Goal: Task Accomplishment & Management: Use online tool/utility

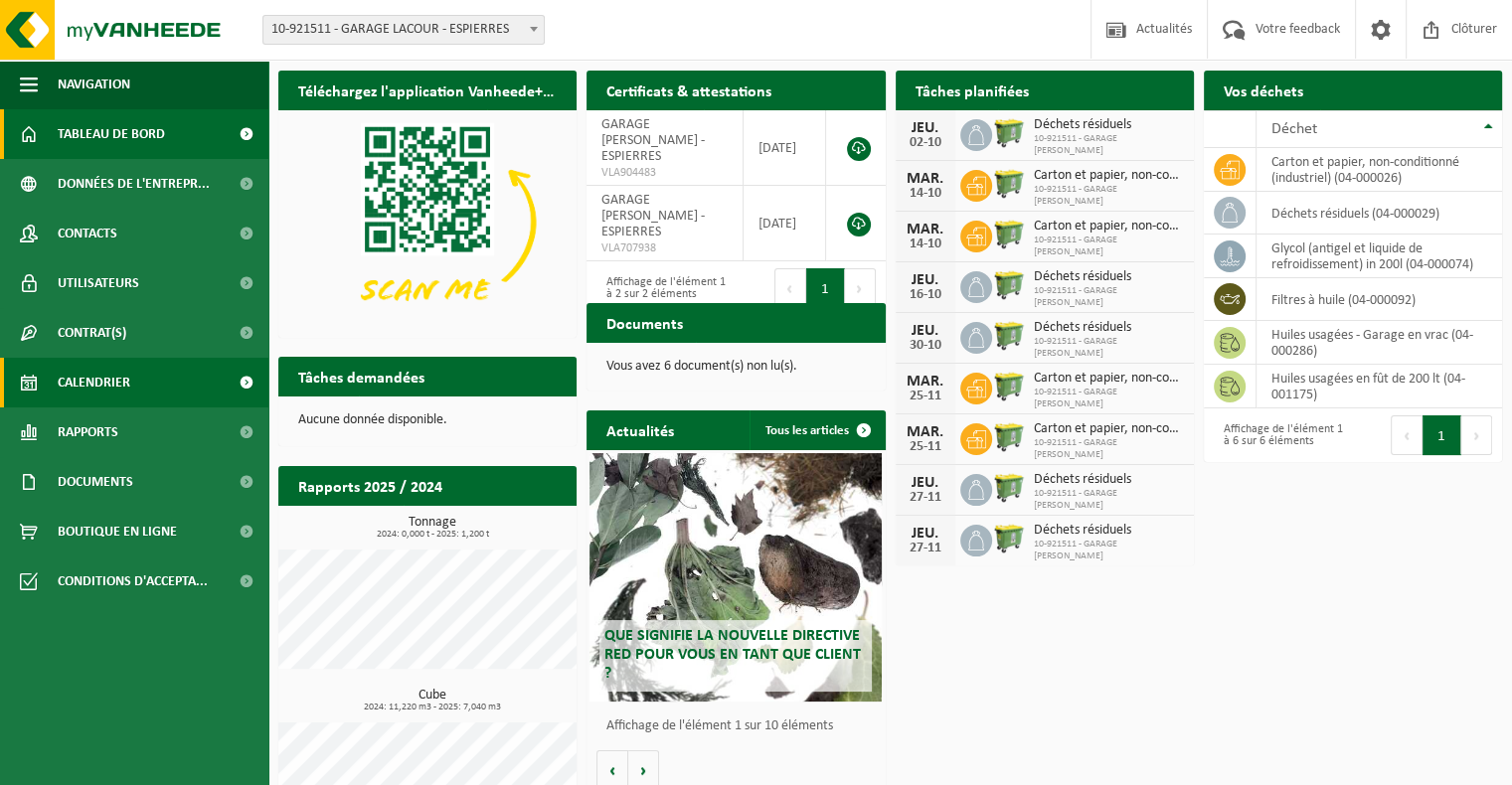
click at [114, 389] on span "Calendrier" at bounding box center [94, 383] width 73 height 50
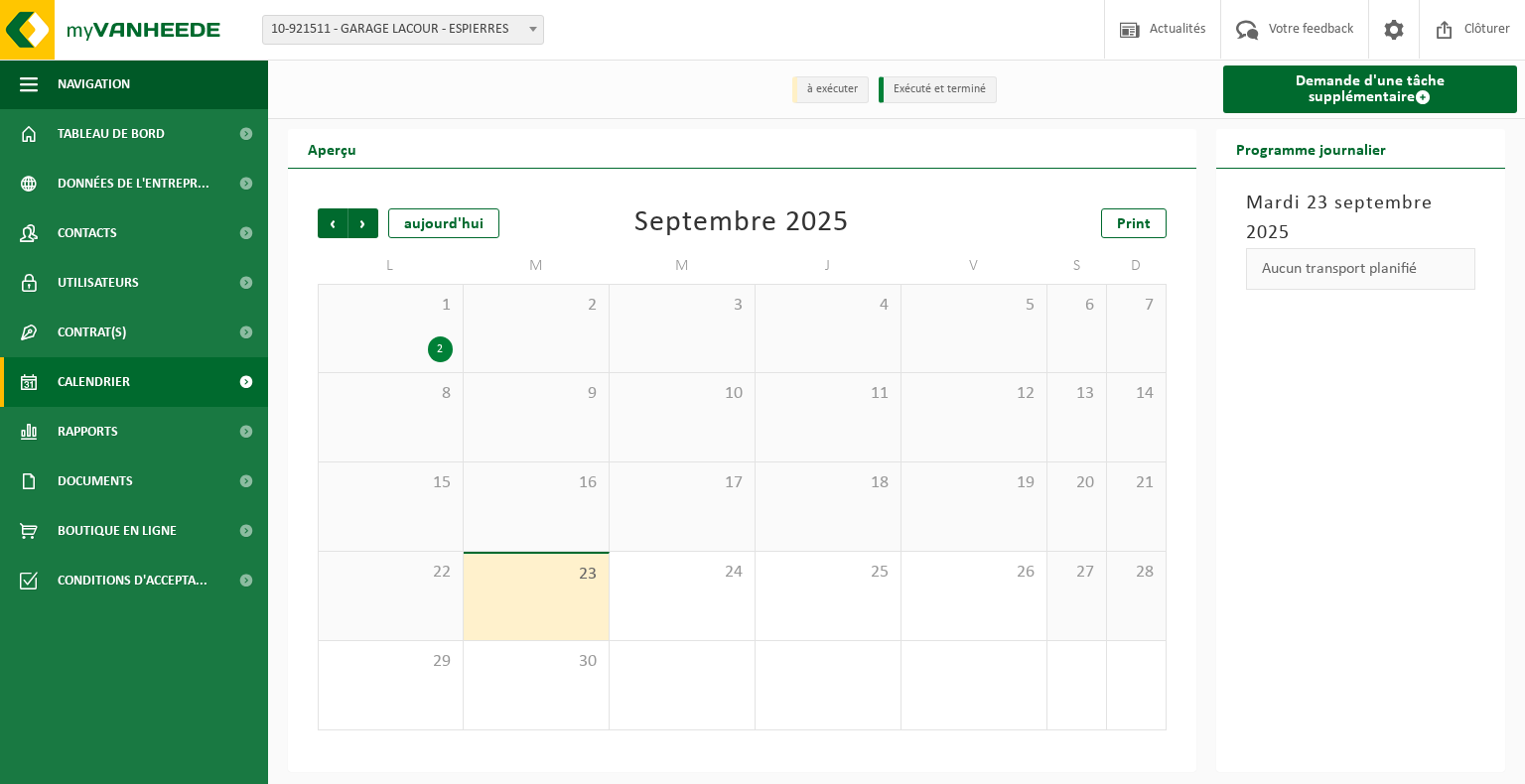
click at [385, 344] on div "2" at bounding box center [391, 350] width 124 height 26
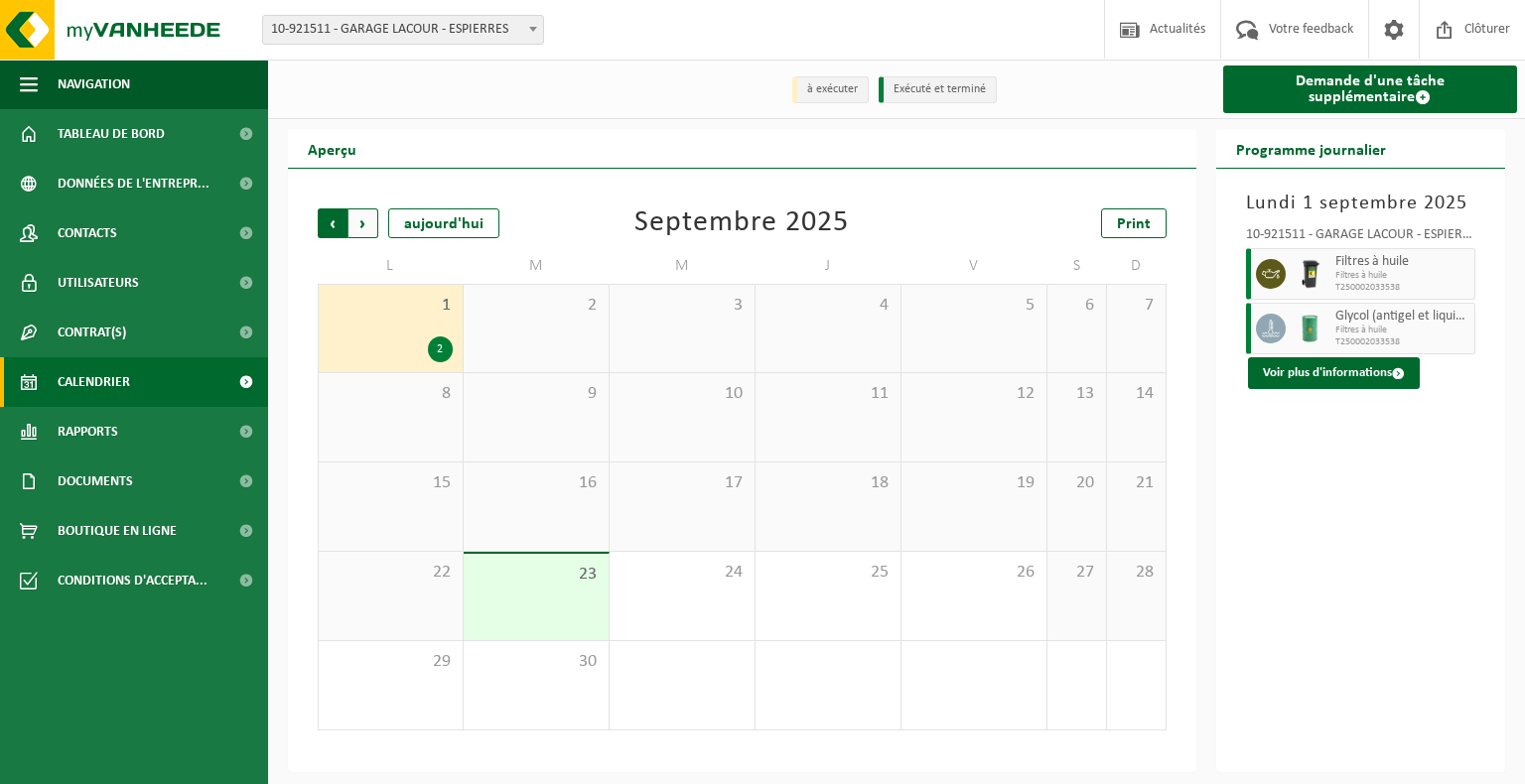
click at [360, 232] on span "Suivant" at bounding box center [364, 224] width 30 height 30
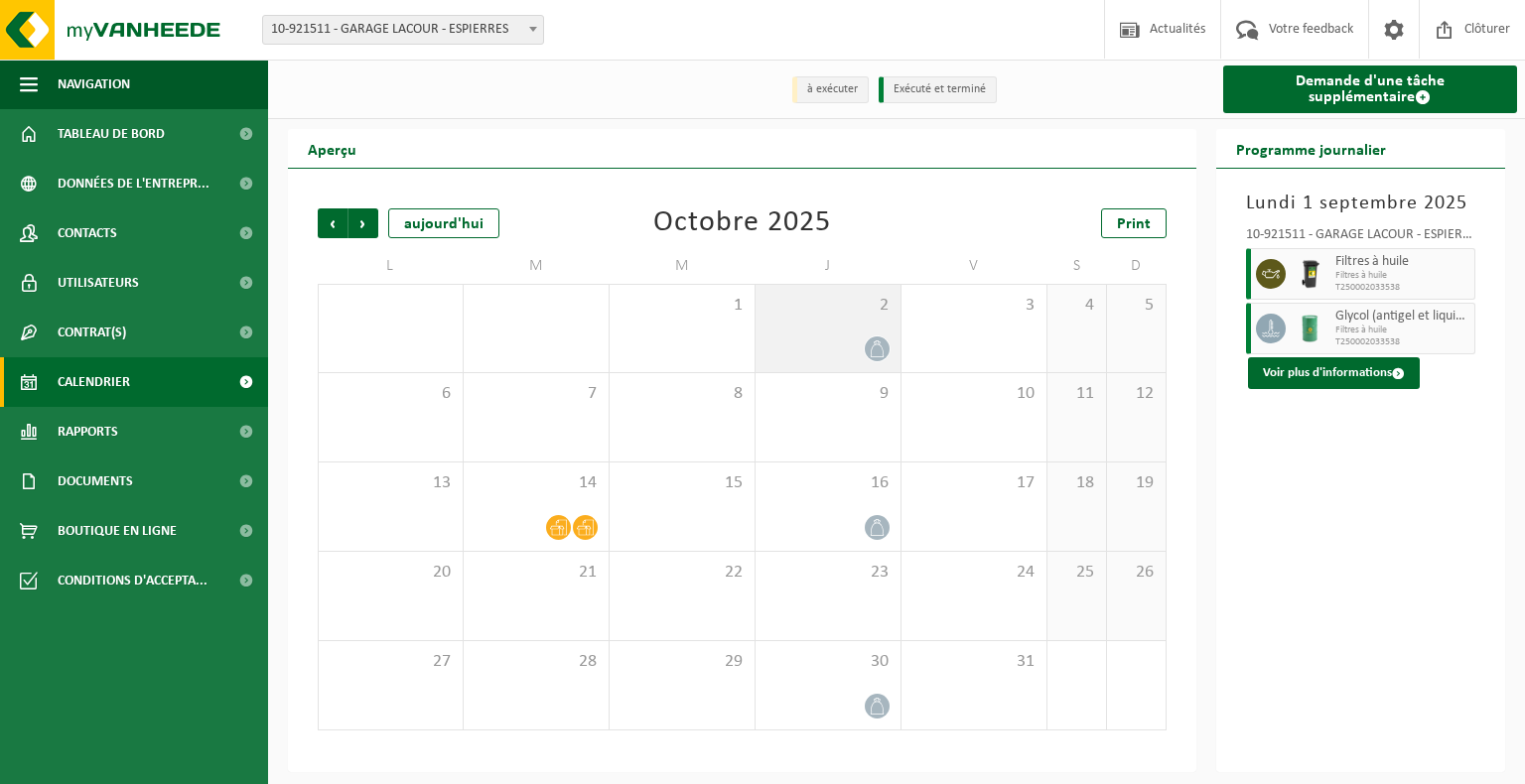
click at [868, 336] on div "2" at bounding box center [828, 329] width 145 height 87
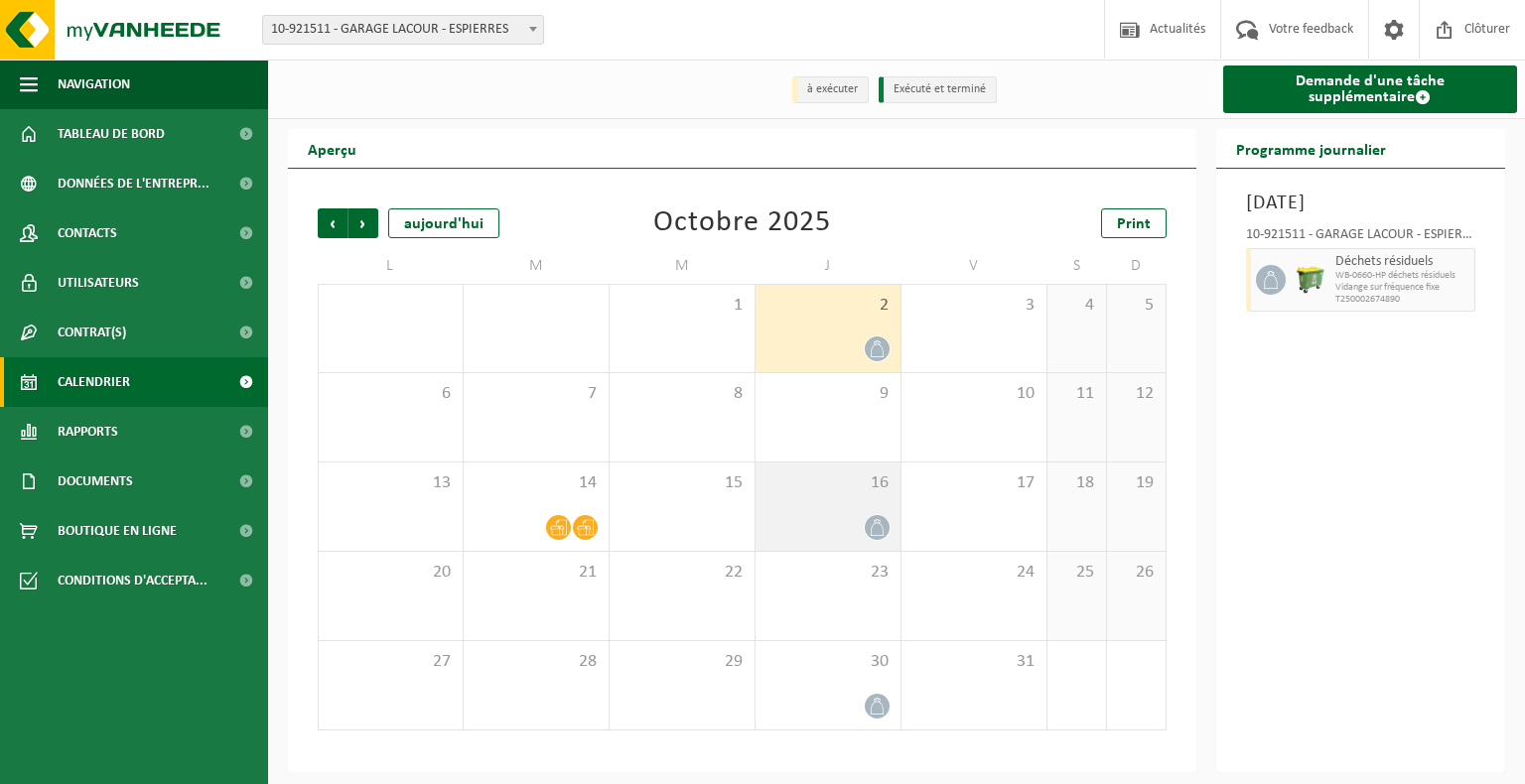
click at [874, 545] on div "16" at bounding box center [828, 506] width 145 height 88
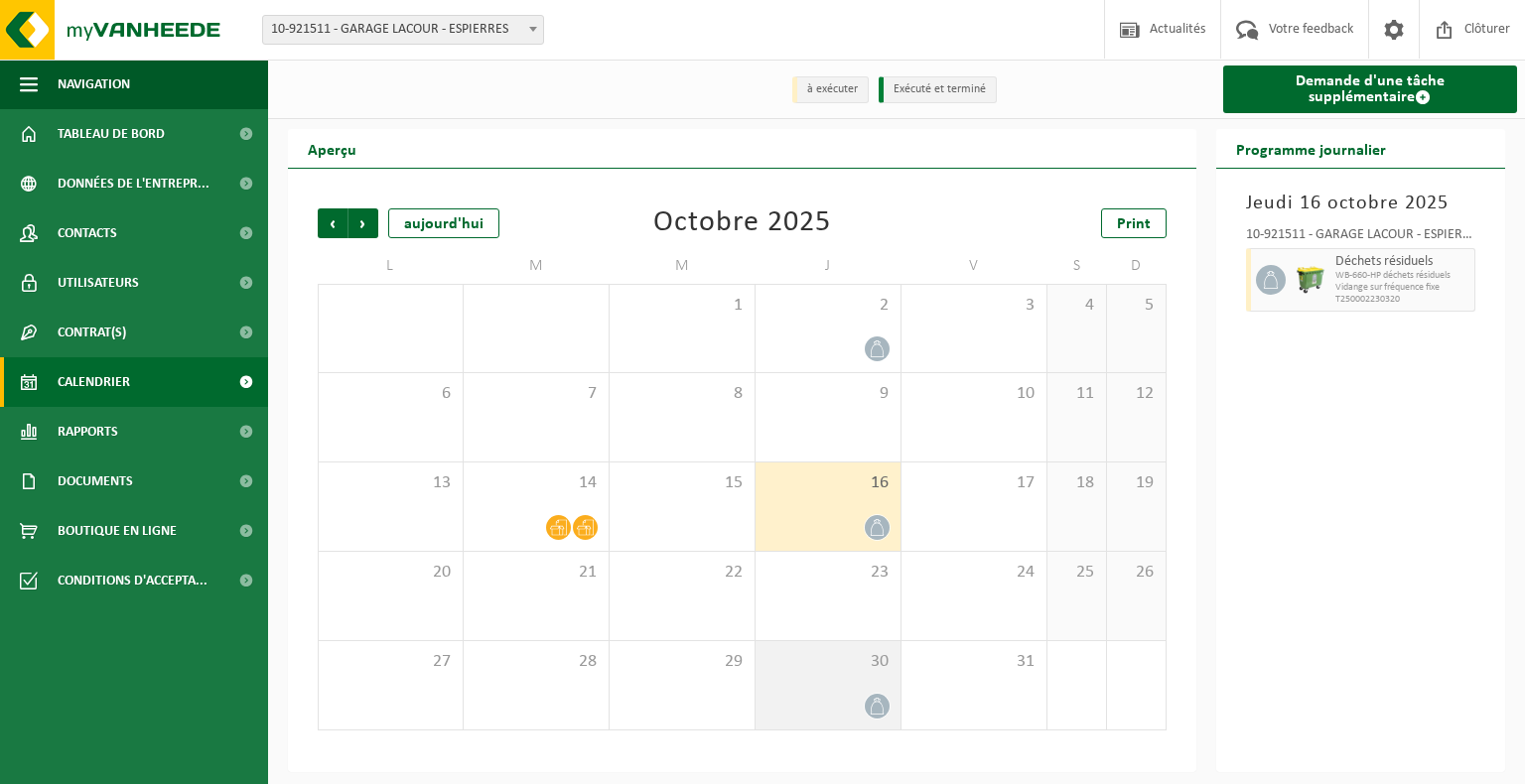
click at [874, 680] on div "30" at bounding box center [828, 685] width 145 height 88
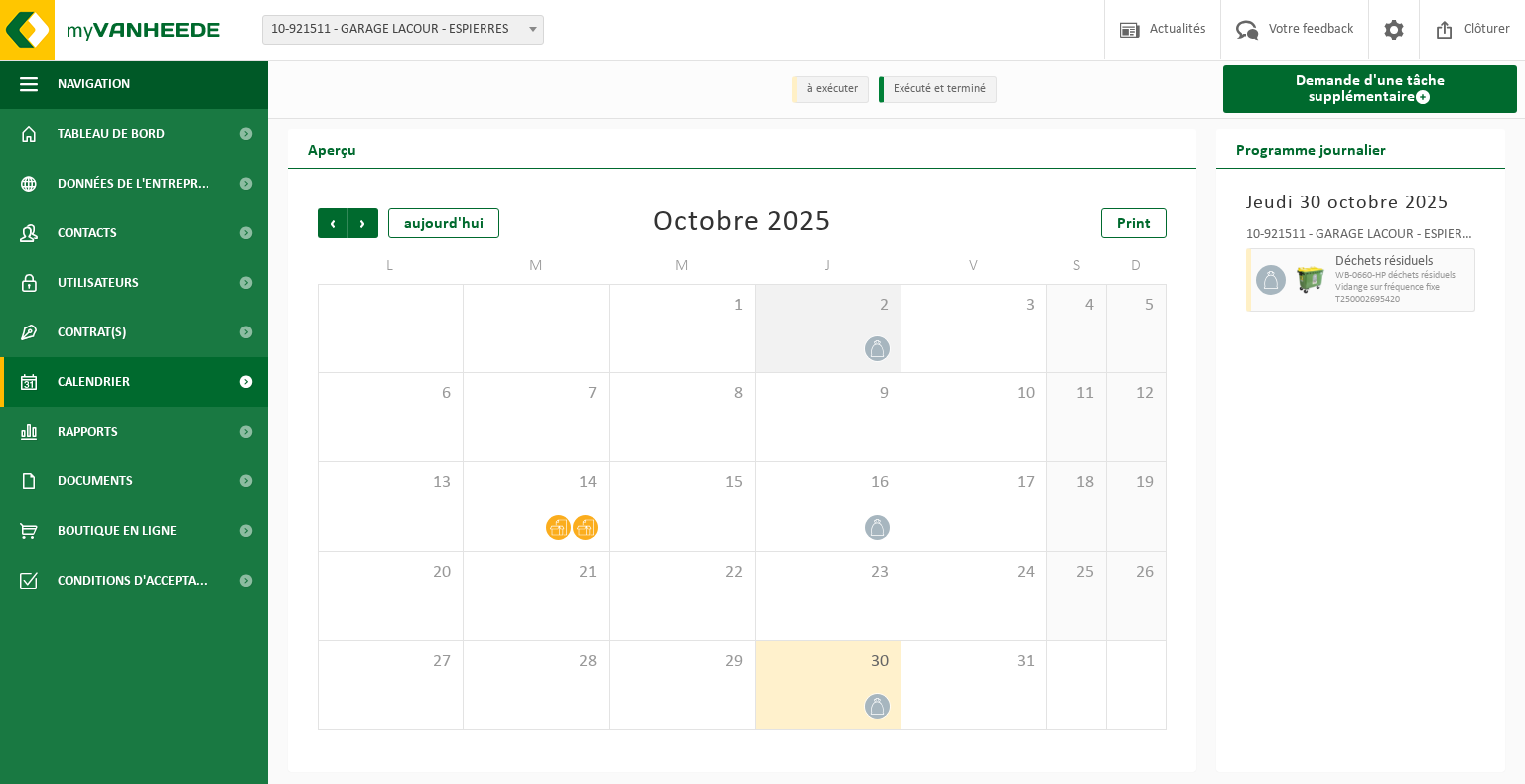
click at [834, 349] on div at bounding box center [828, 349] width 125 height 27
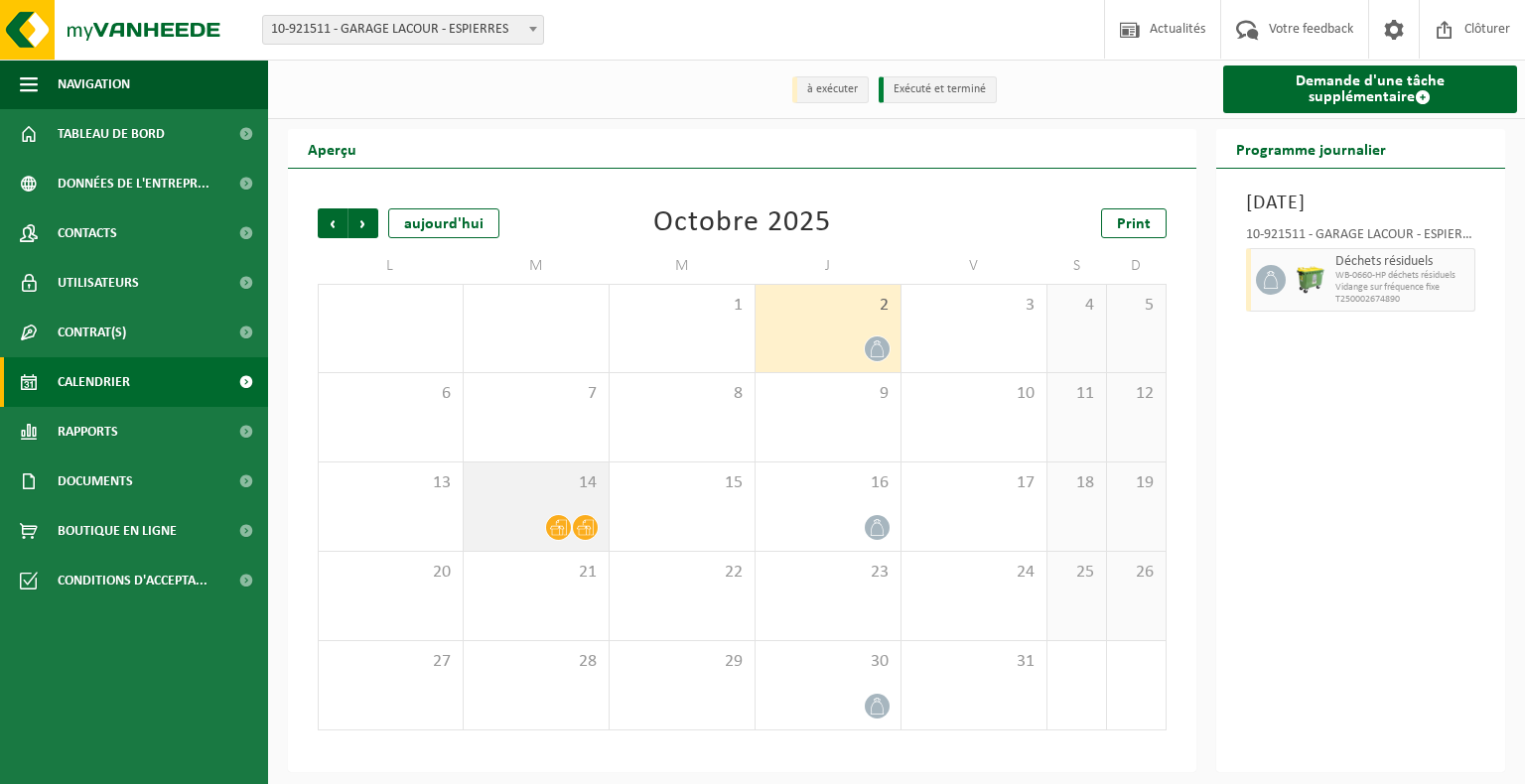
click at [596, 502] on div "14" at bounding box center [536, 506] width 145 height 88
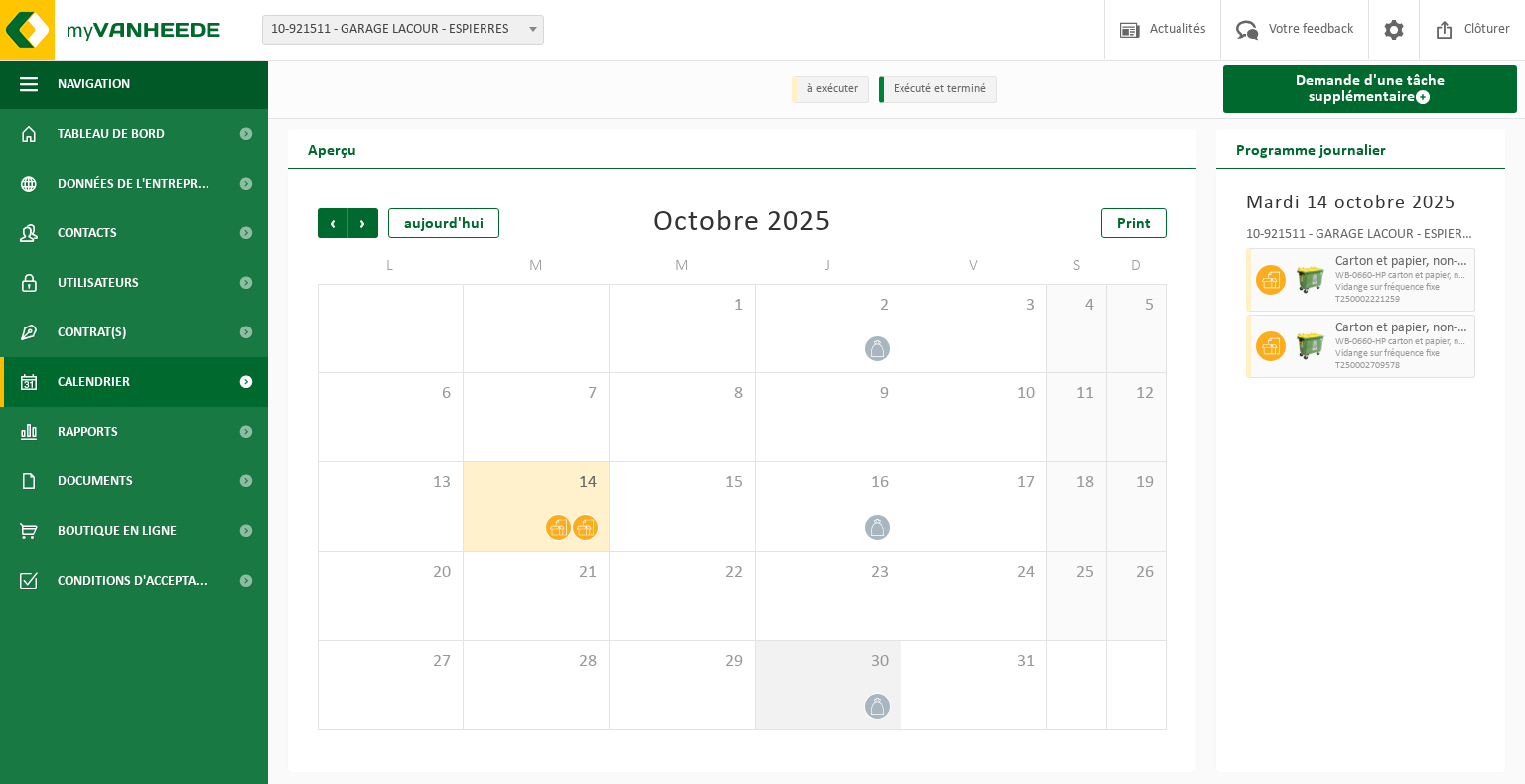
click at [867, 683] on div "30" at bounding box center [828, 685] width 145 height 88
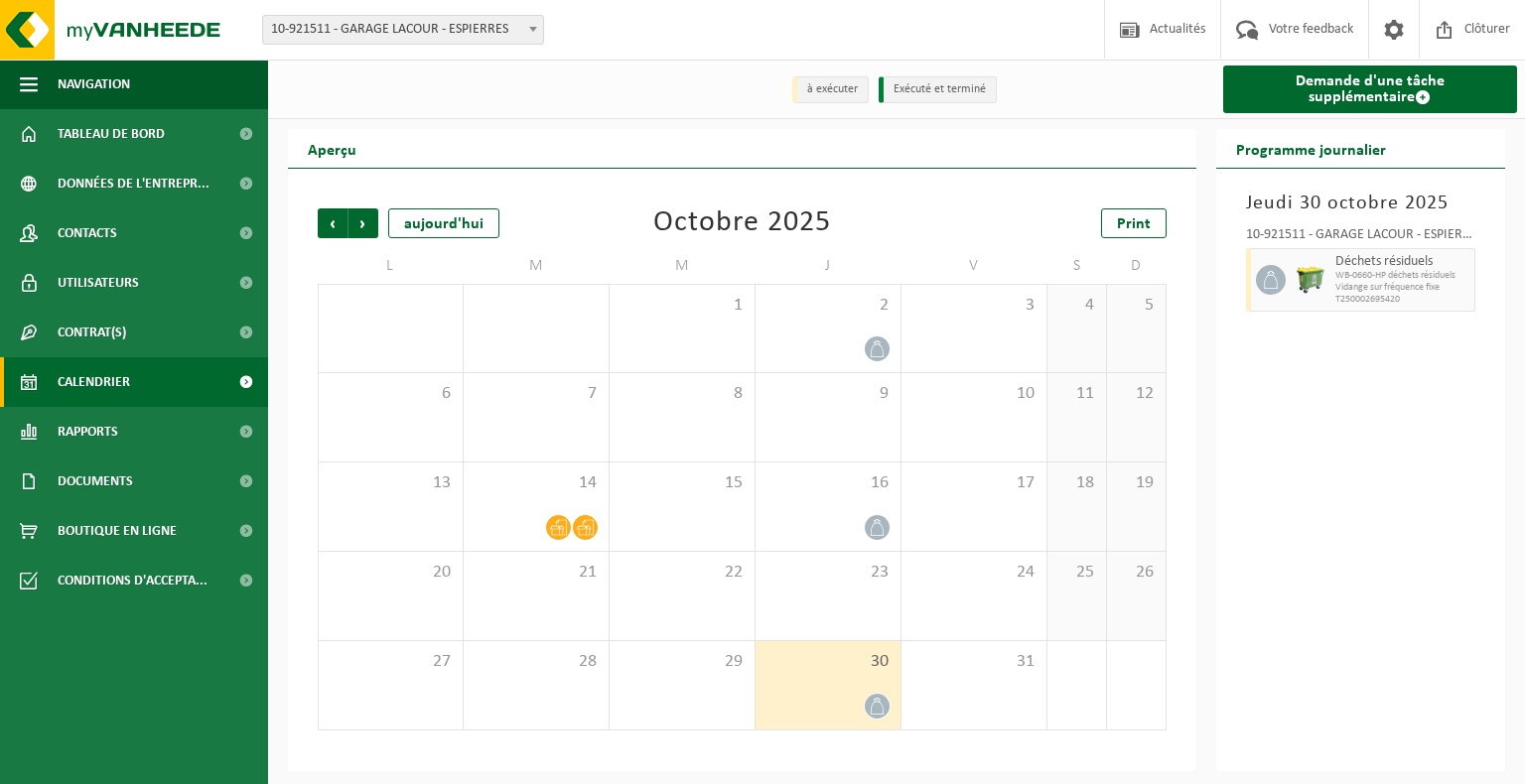
click at [1308, 596] on div "Jeudi 30 octobre 2025 10-921511 - GARAGE LACOUR - ESPIERRES Déchets résiduels W…" at bounding box center [1361, 470] width 290 height 603
click at [328, 227] on span "Précédent" at bounding box center [333, 224] width 30 height 30
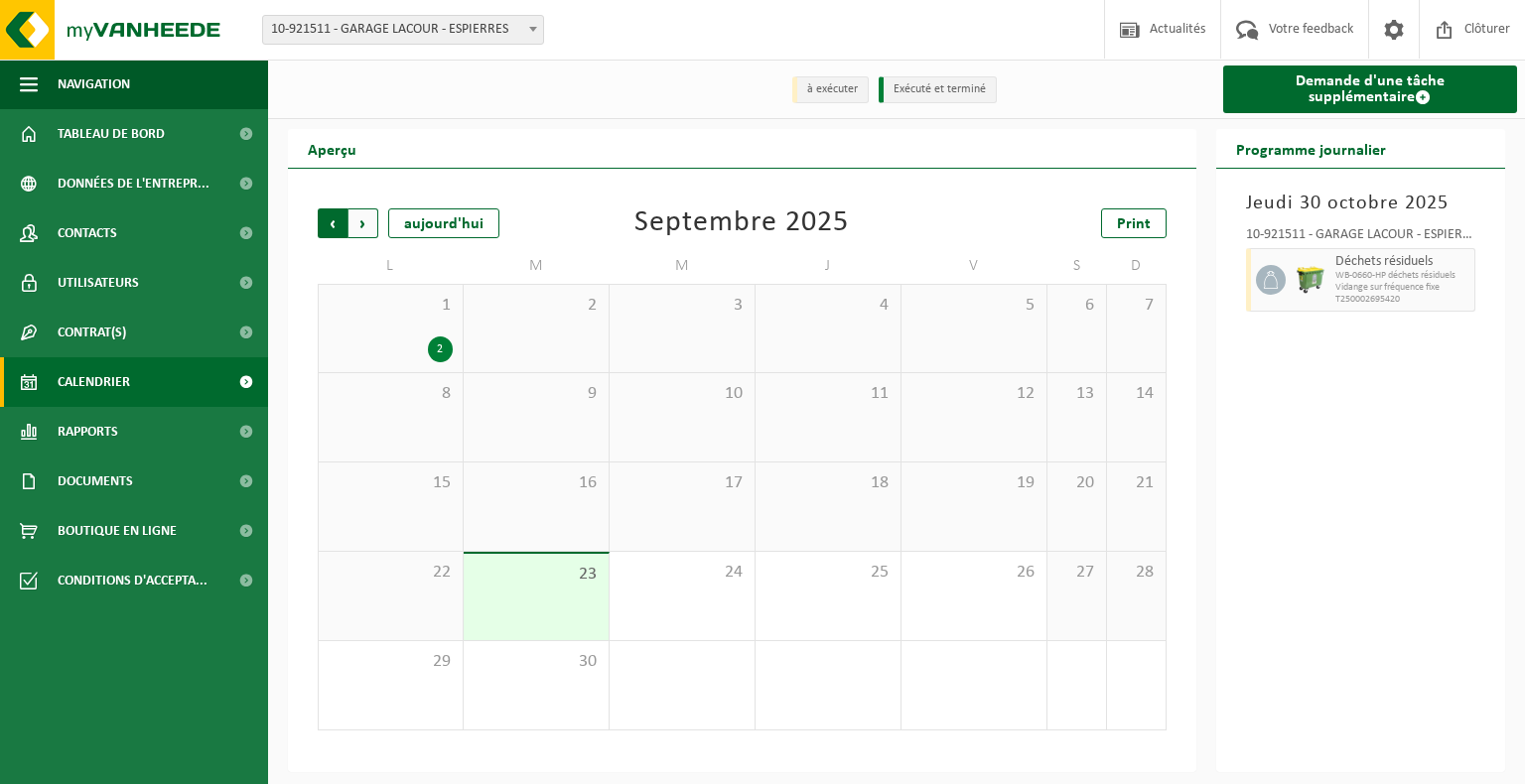
click at [362, 226] on span "Suivant" at bounding box center [364, 224] width 30 height 30
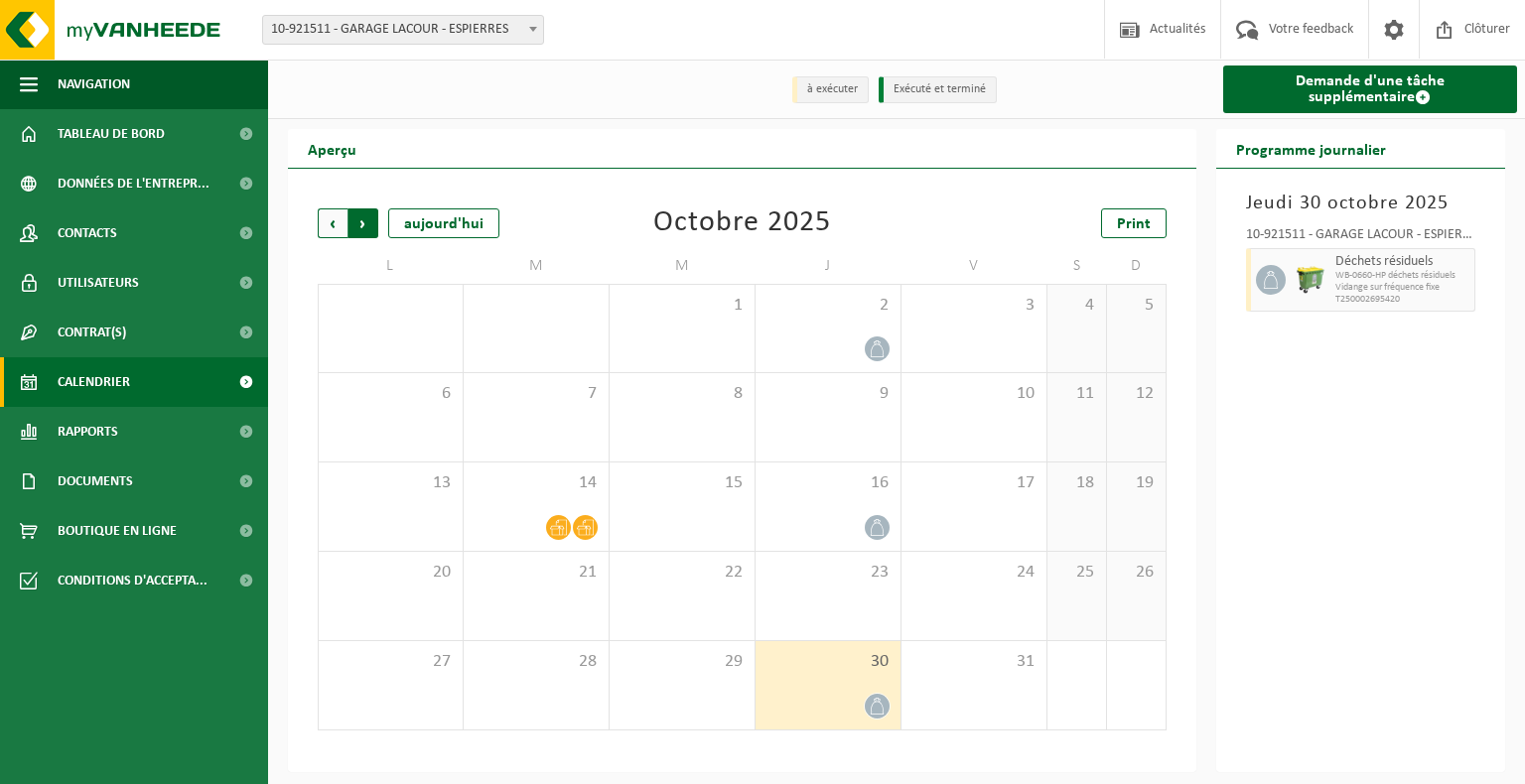
click at [328, 221] on span "Précédent" at bounding box center [333, 224] width 30 height 30
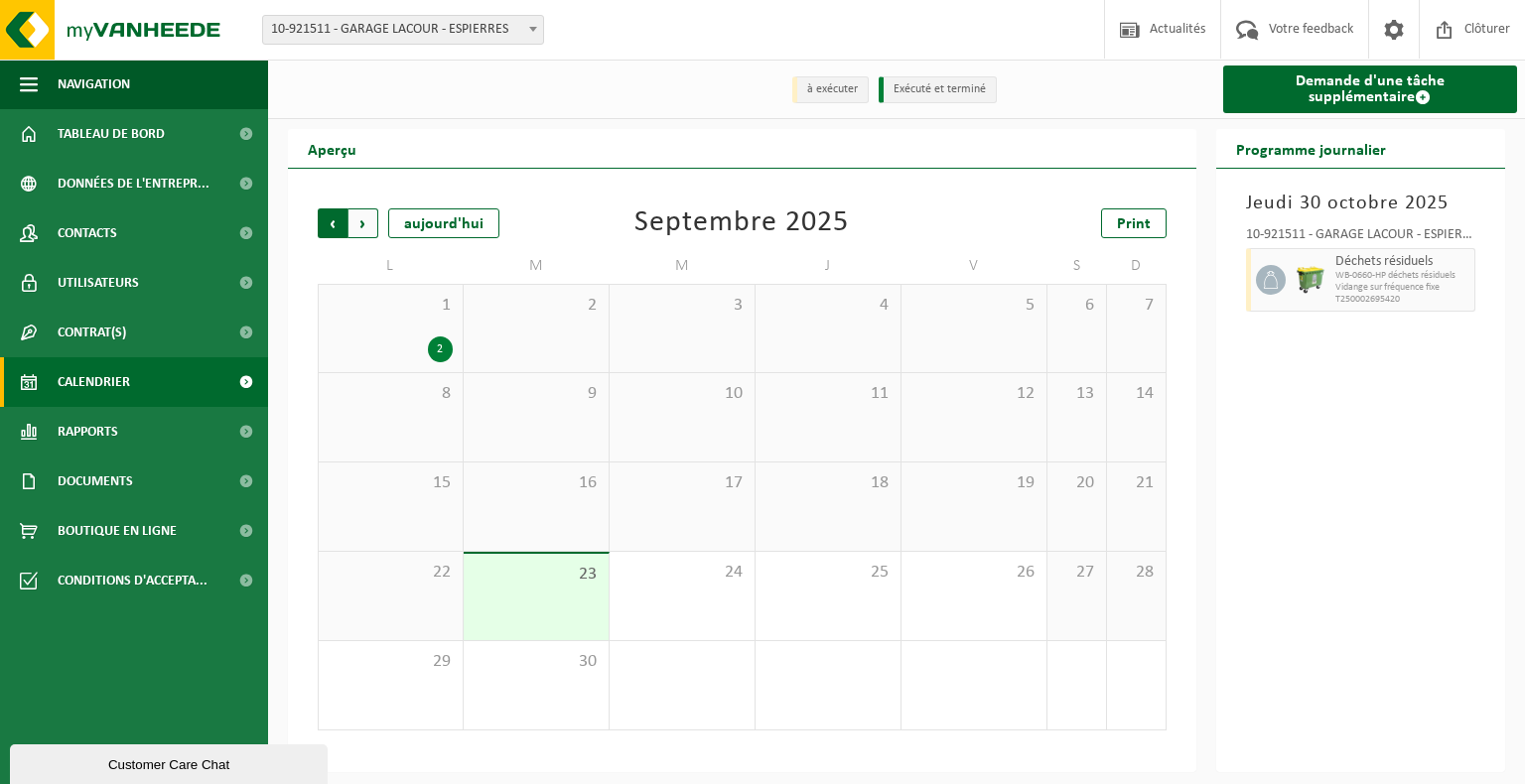
click at [373, 221] on span "Suivant" at bounding box center [364, 224] width 30 height 30
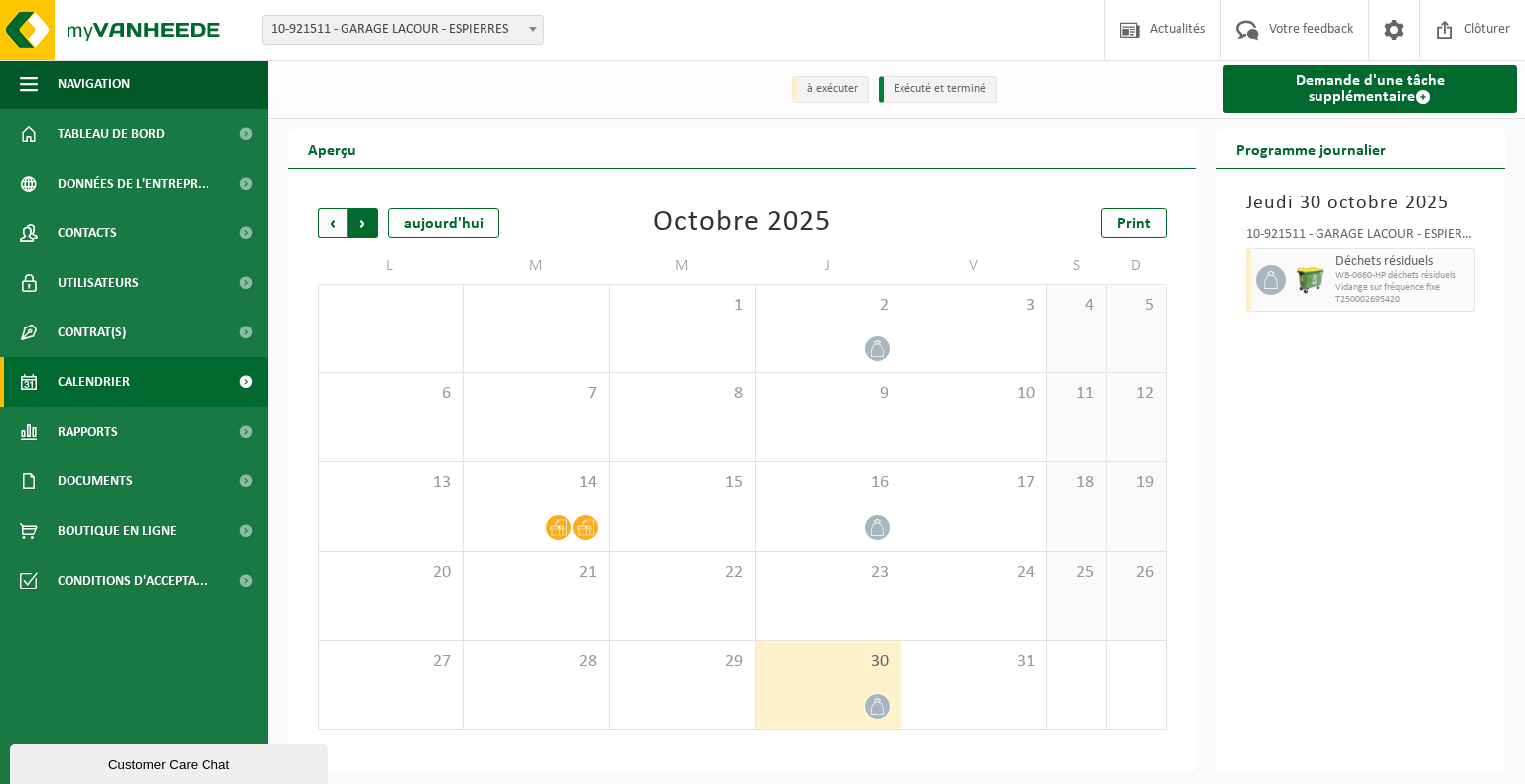
click at [330, 229] on span "Précédent" at bounding box center [333, 224] width 30 height 30
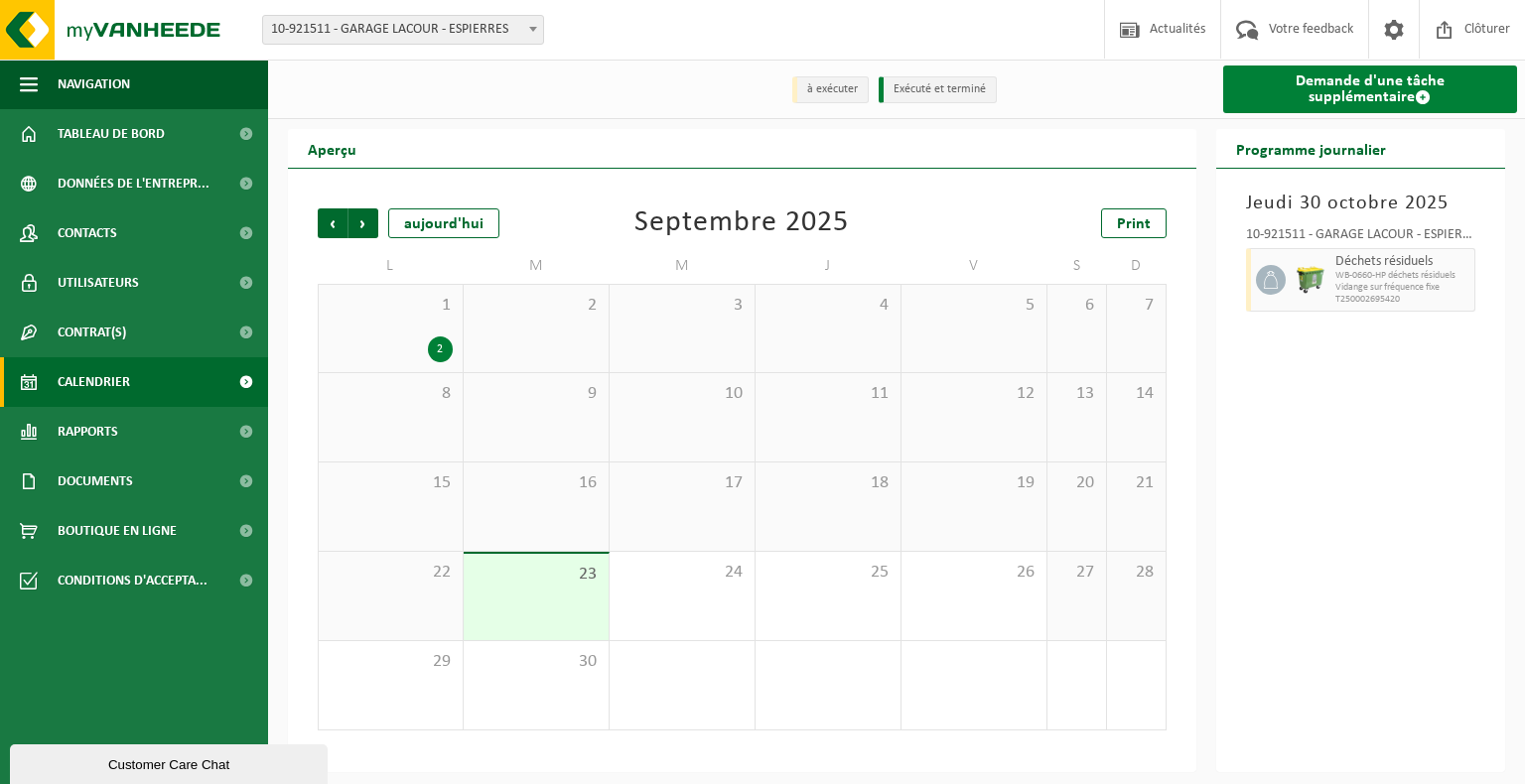
click at [1392, 108] on link "Demande d'une tâche supplémentaire" at bounding box center [1370, 89] width 295 height 48
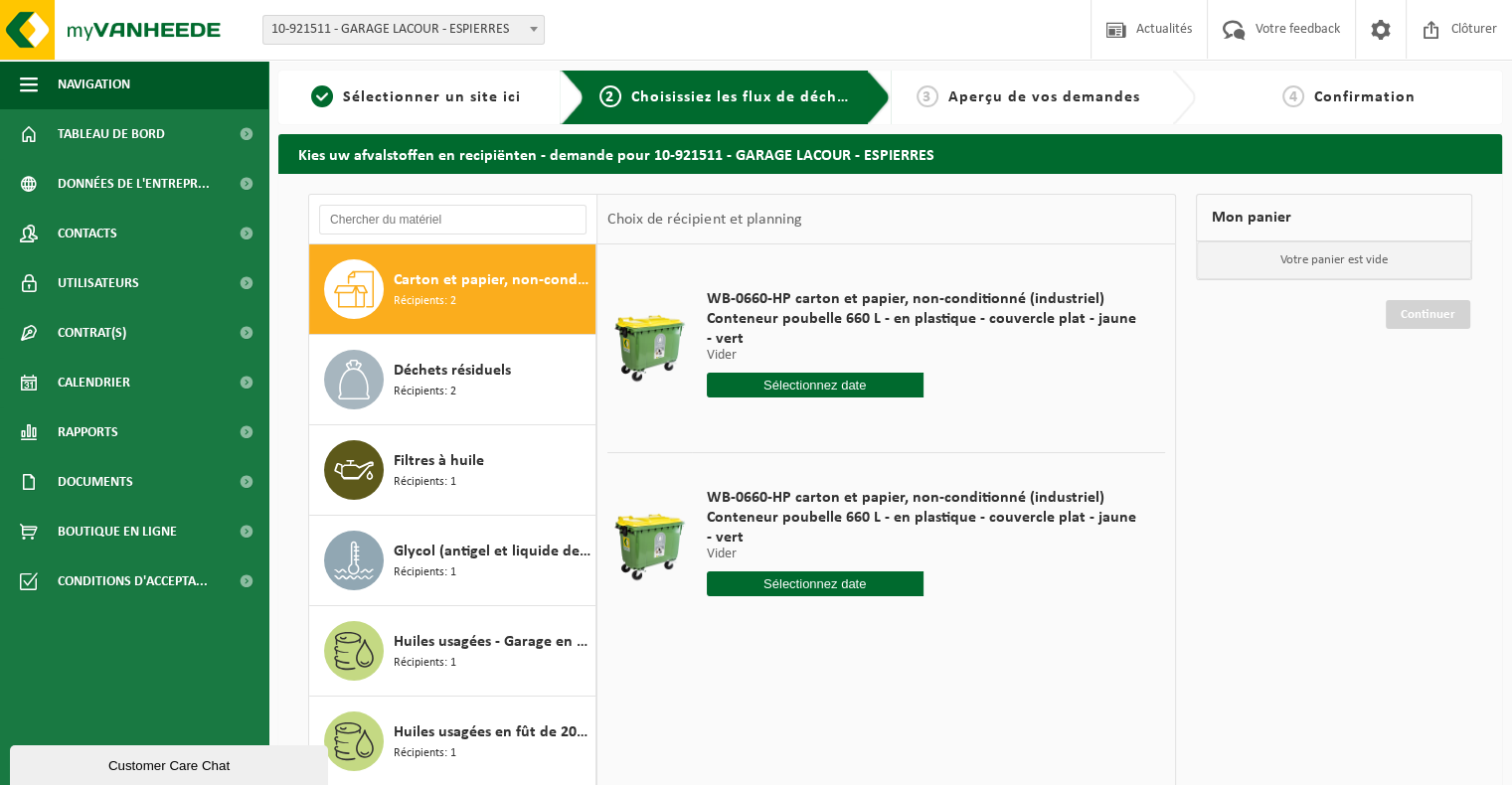
click at [845, 388] on input "text" at bounding box center [815, 385] width 217 height 25
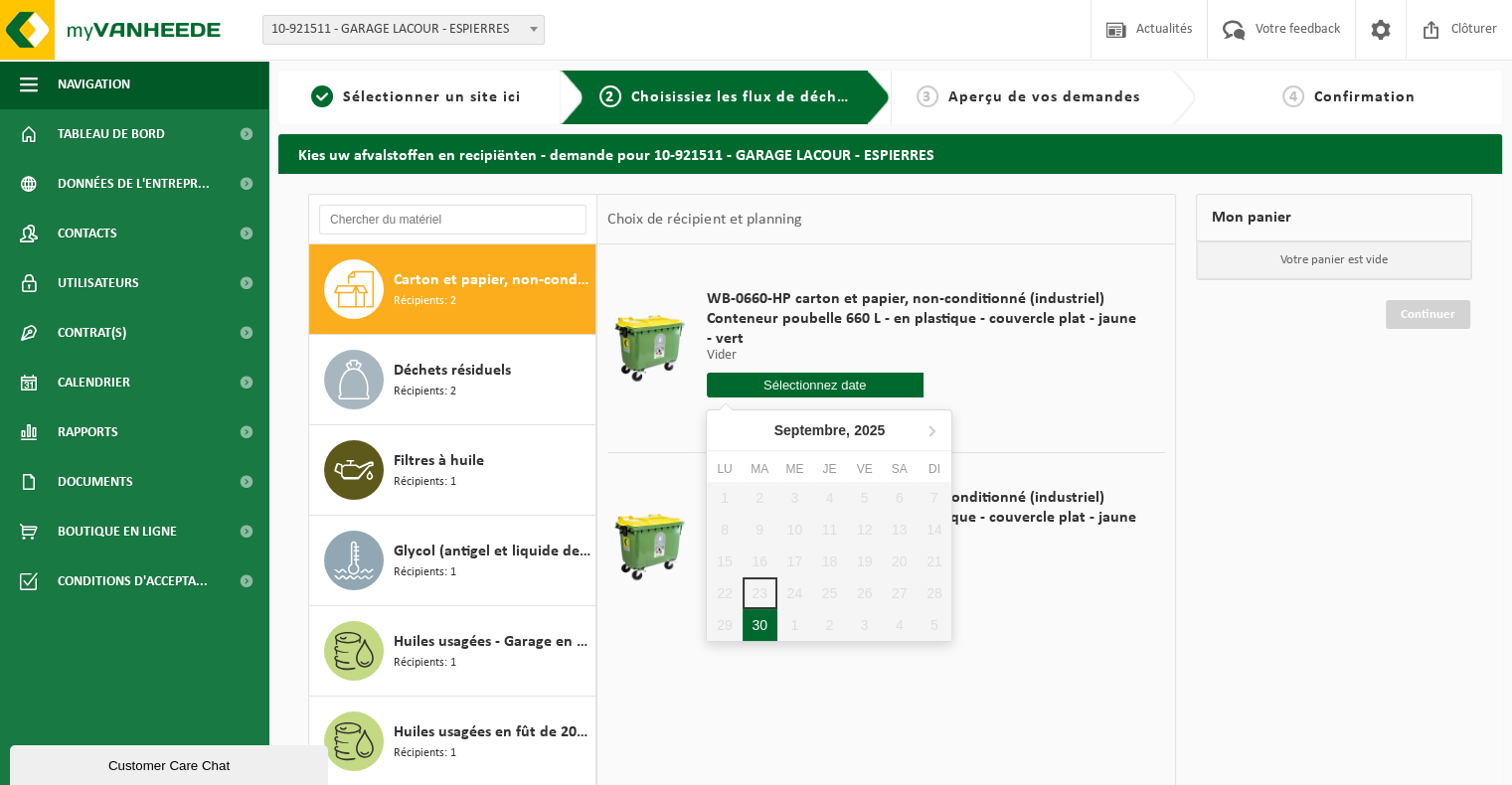
click at [756, 623] on div "30" at bounding box center [759, 625] width 35 height 32
type input "à partir de [DATE]"
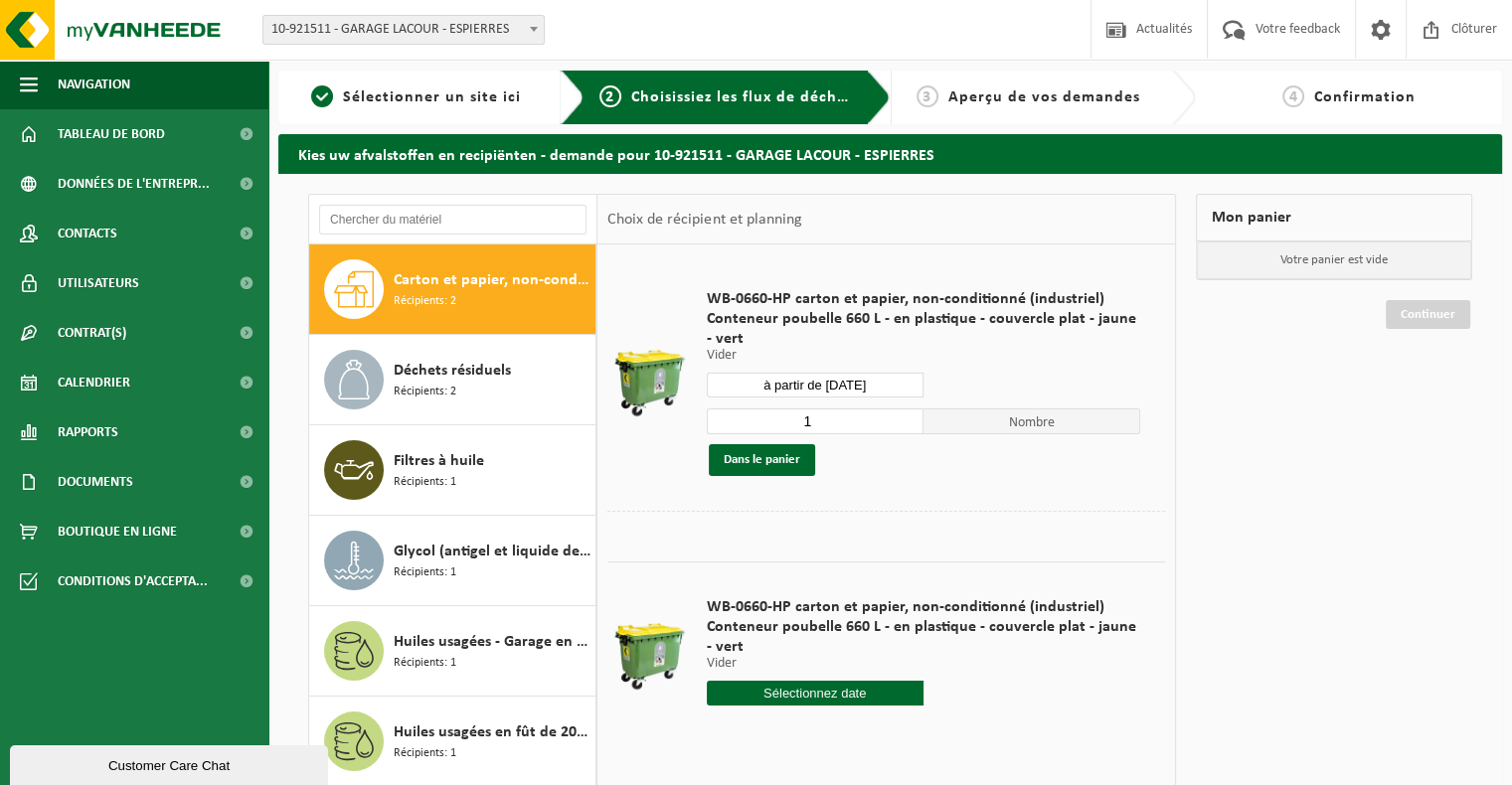
scroll to position [99, 0]
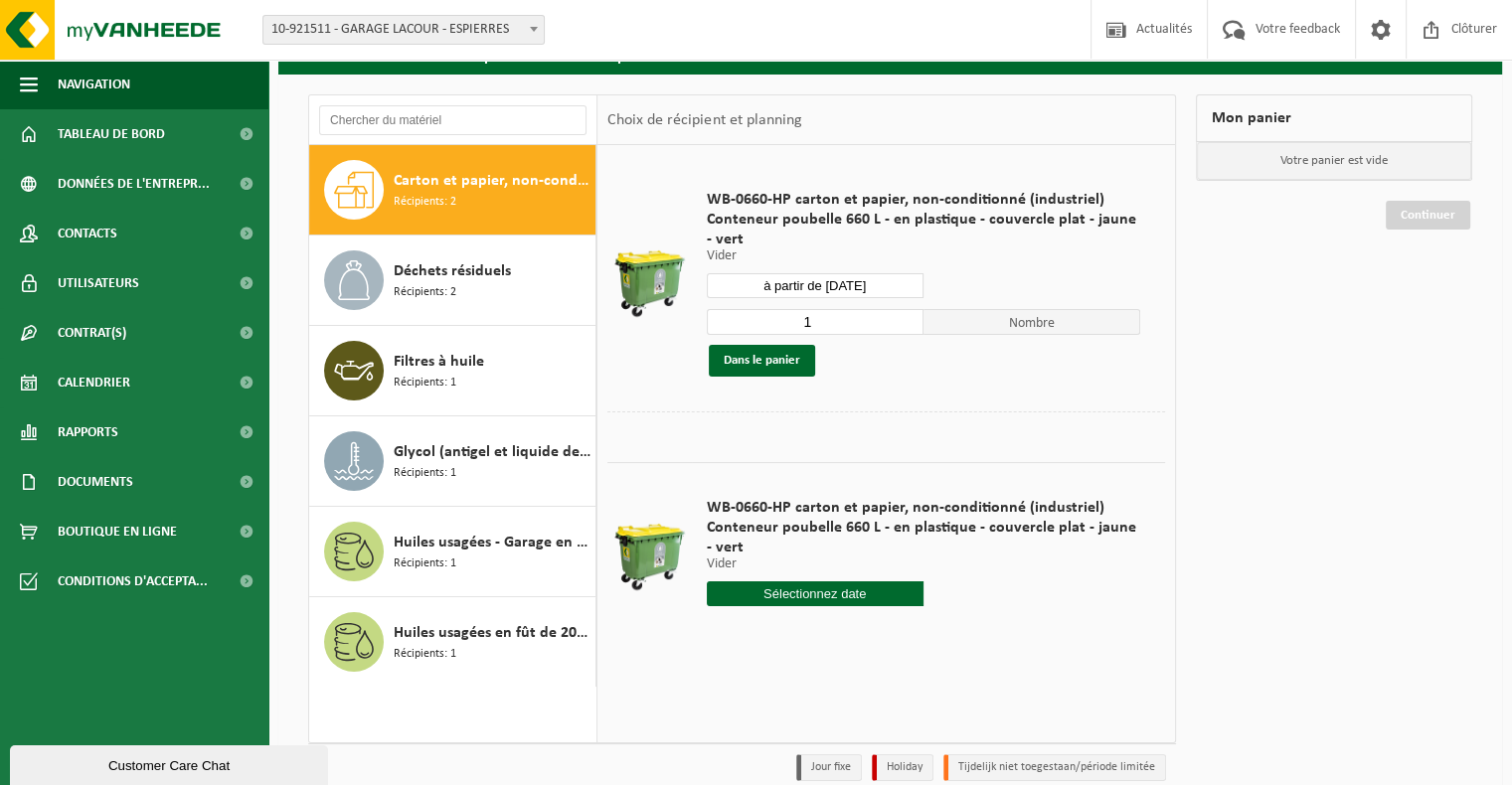
click at [812, 586] on input "text" at bounding box center [815, 593] width 217 height 25
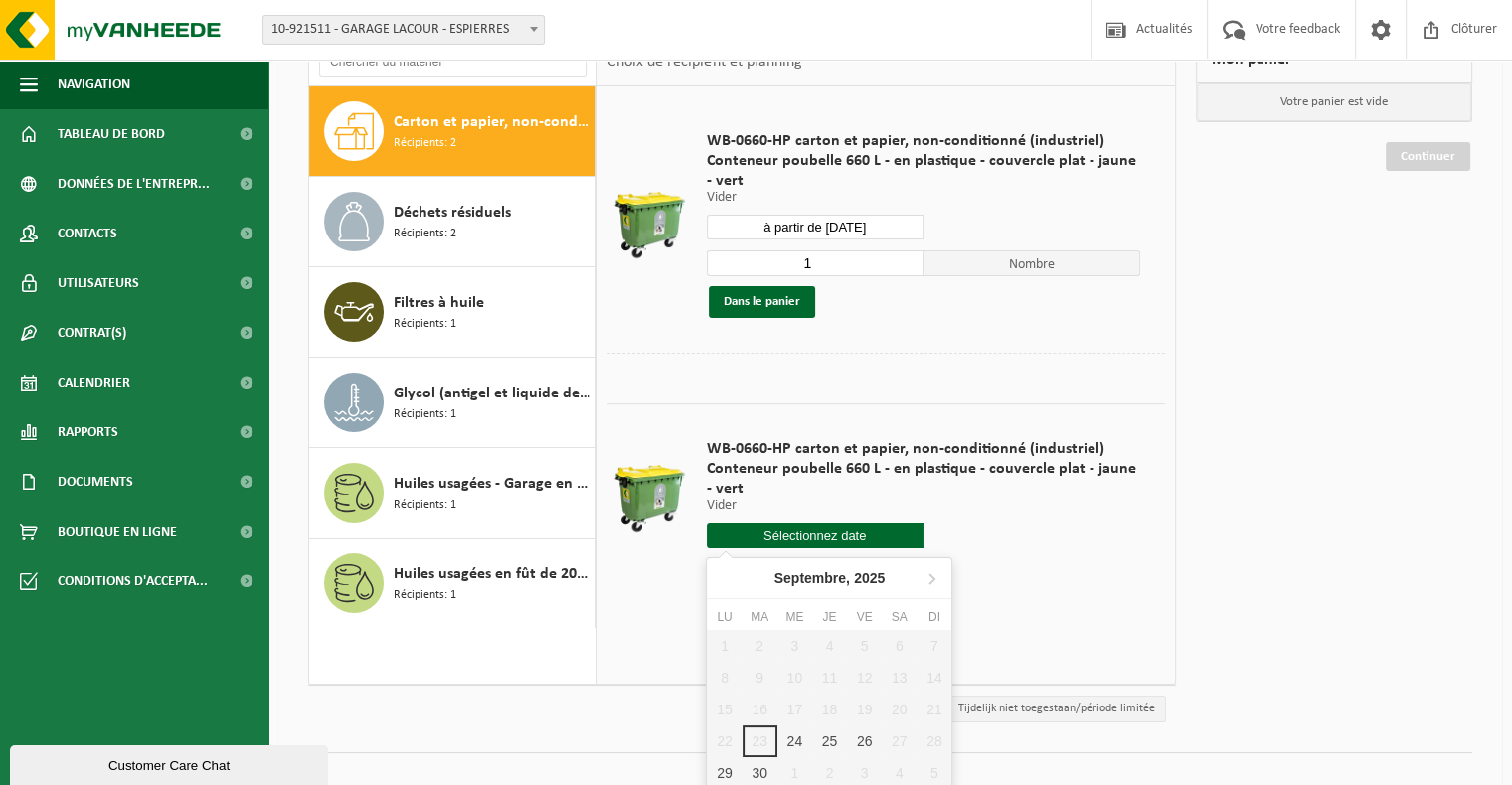
scroll to position [184, 0]
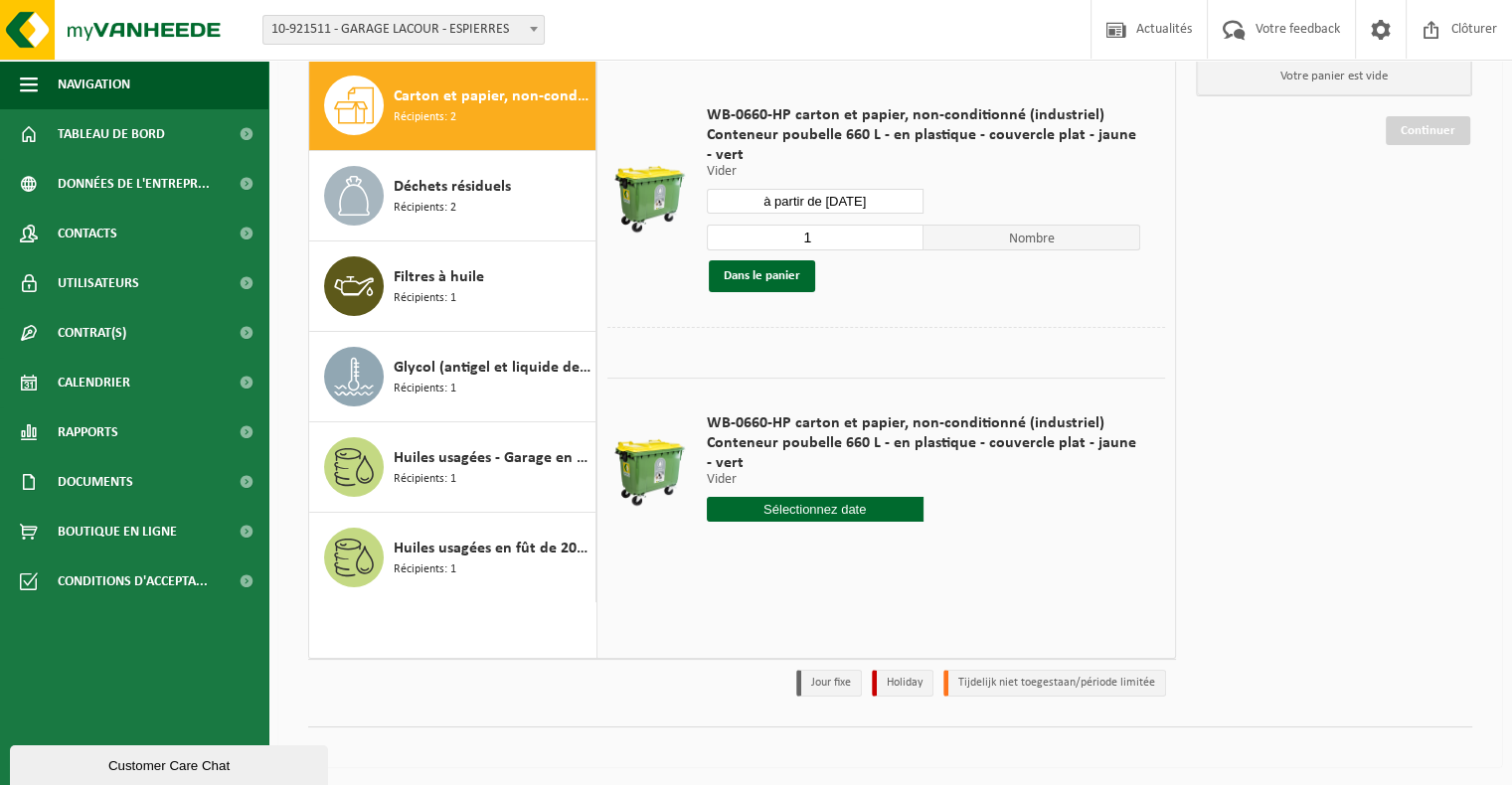
click at [1099, 331] on div at bounding box center [886, 342] width 557 height 31
drag, startPoint x: 806, startPoint y: 174, endPoint x: 807, endPoint y: 189, distance: 15.0
click at [806, 177] on p "Vider" at bounding box center [924, 172] width 434 height 14
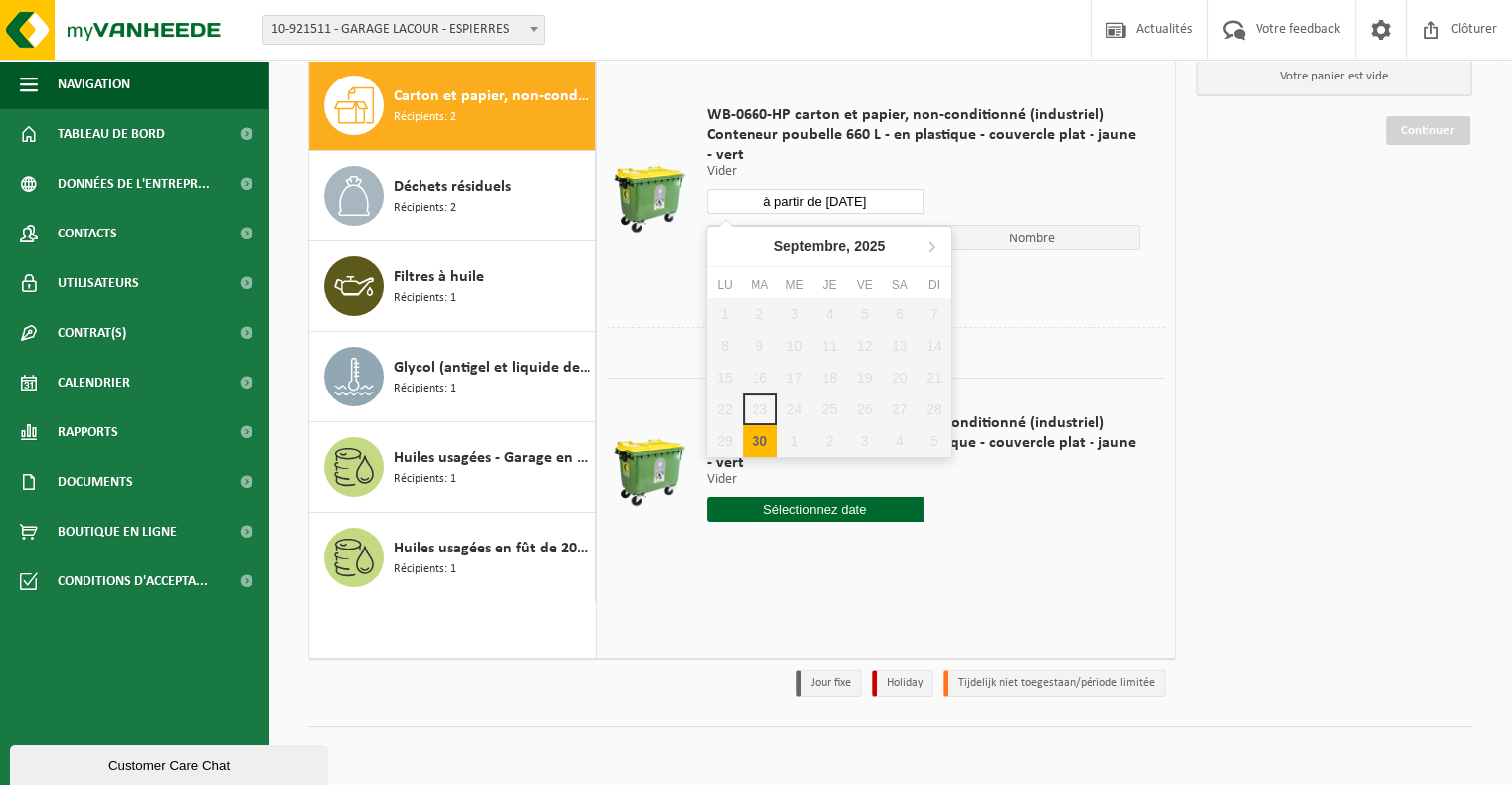
click at [804, 196] on input "à partir de [DATE]" at bounding box center [815, 201] width 217 height 25
click at [764, 445] on div "30" at bounding box center [759, 441] width 35 height 32
click at [1051, 347] on div at bounding box center [886, 342] width 557 height 31
click at [863, 204] on input "text" at bounding box center [815, 201] width 217 height 25
click at [763, 434] on div "30" at bounding box center [759, 441] width 35 height 32
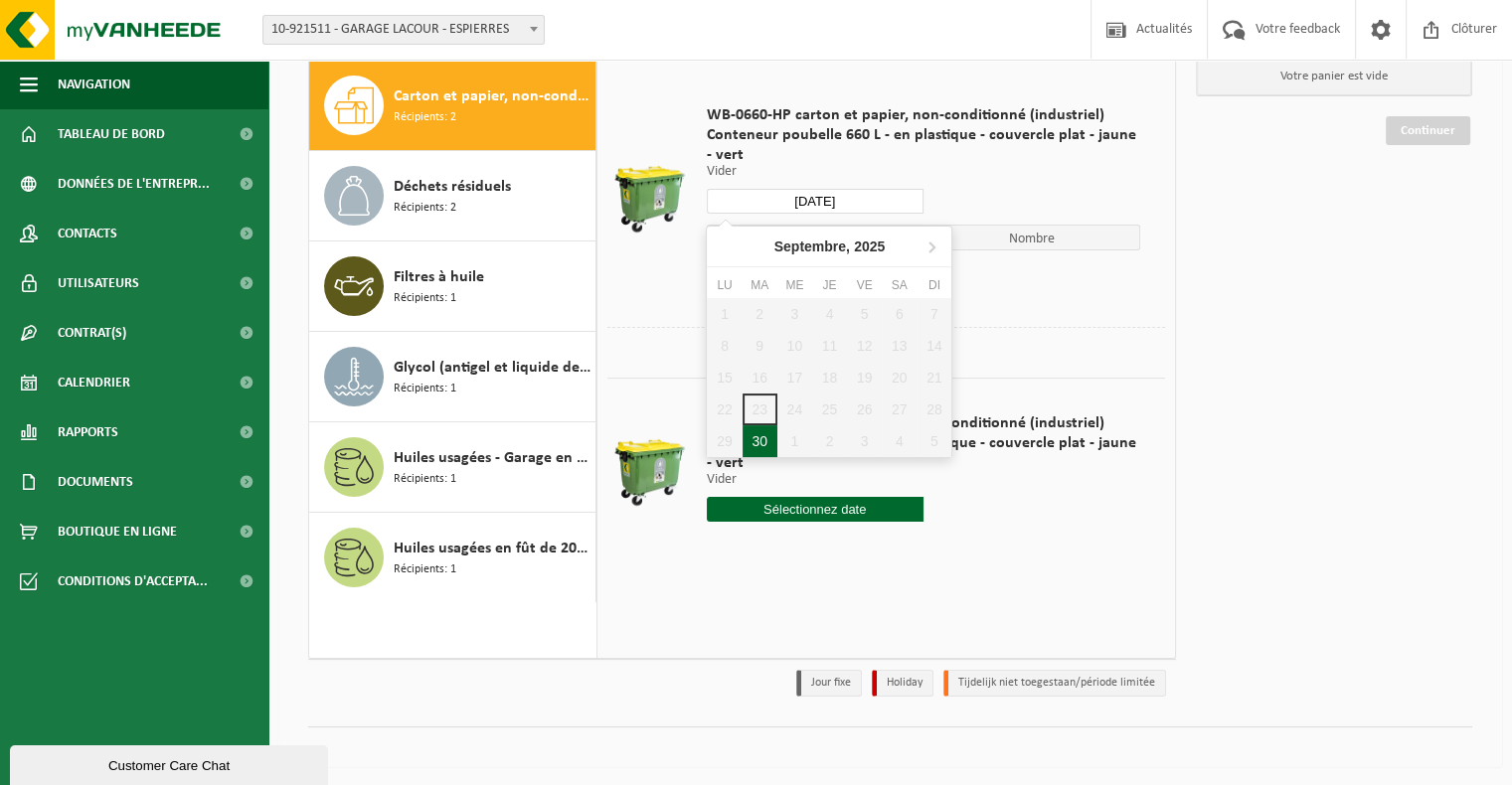
type input "à partir de [DATE]"
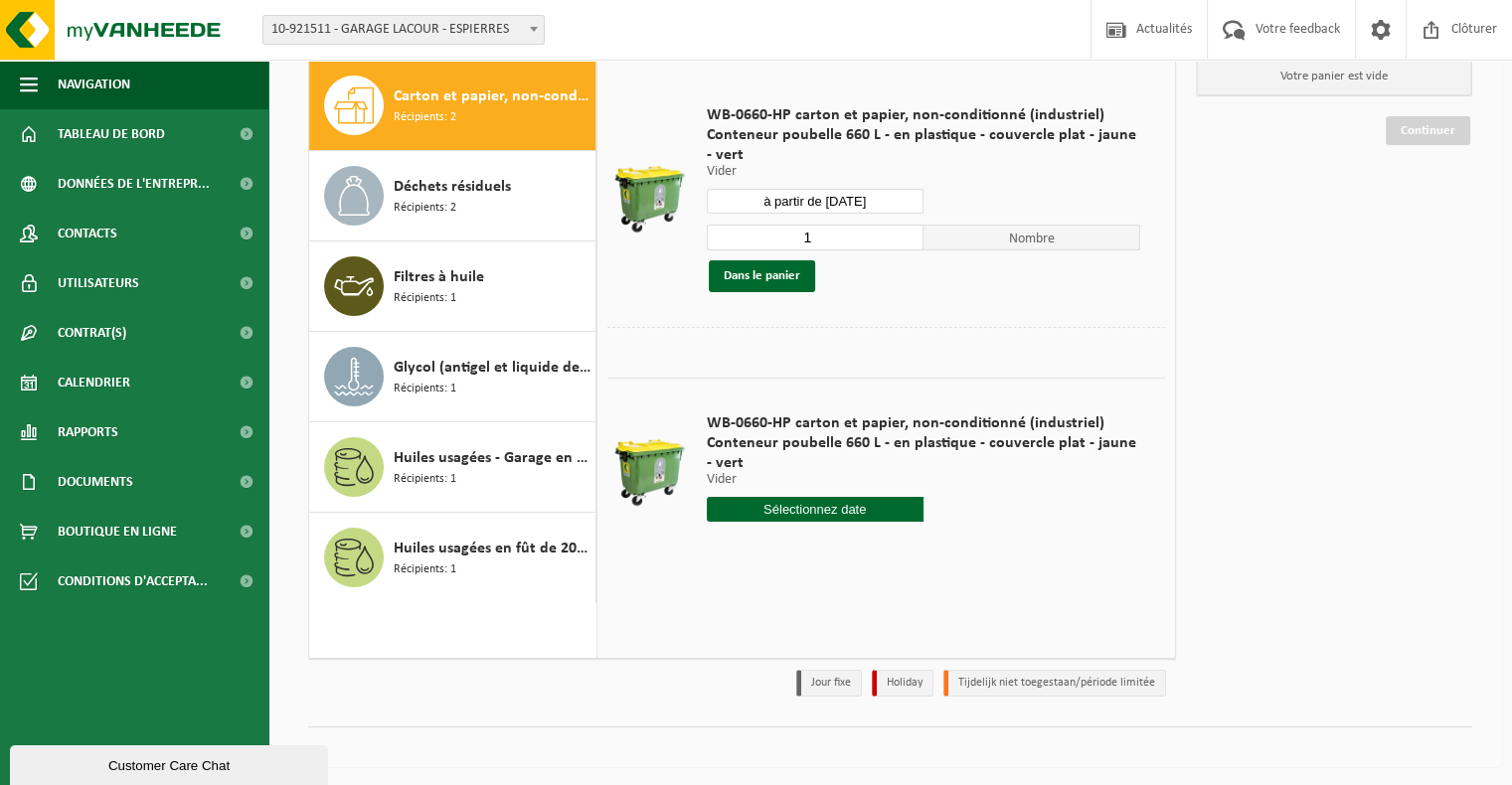
click at [816, 337] on div at bounding box center [886, 342] width 557 height 31
click at [834, 509] on input "text" at bounding box center [815, 508] width 217 height 25
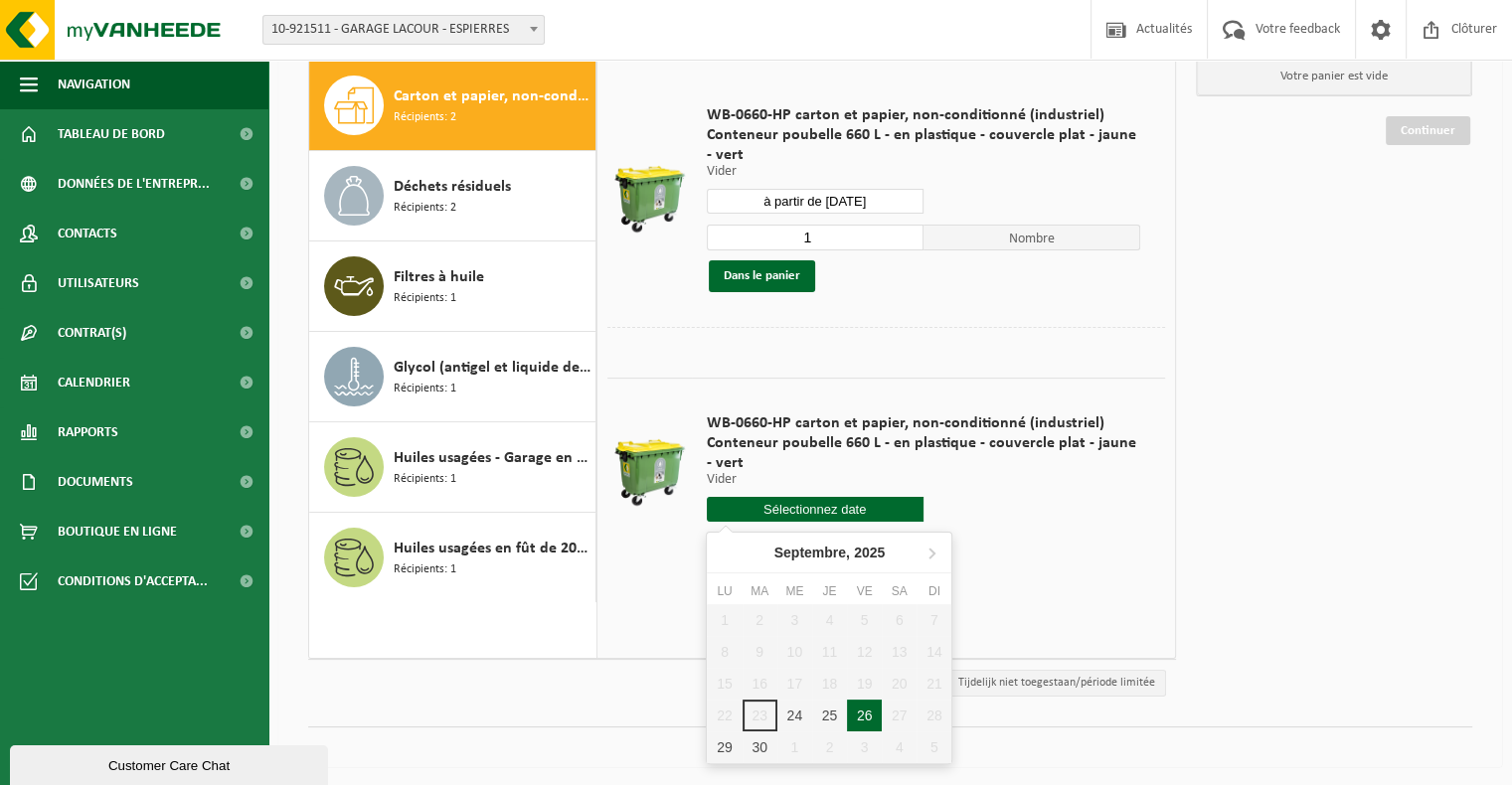
click at [871, 713] on div "26" at bounding box center [864, 715] width 35 height 32
type input "à partir de 2025-09-26"
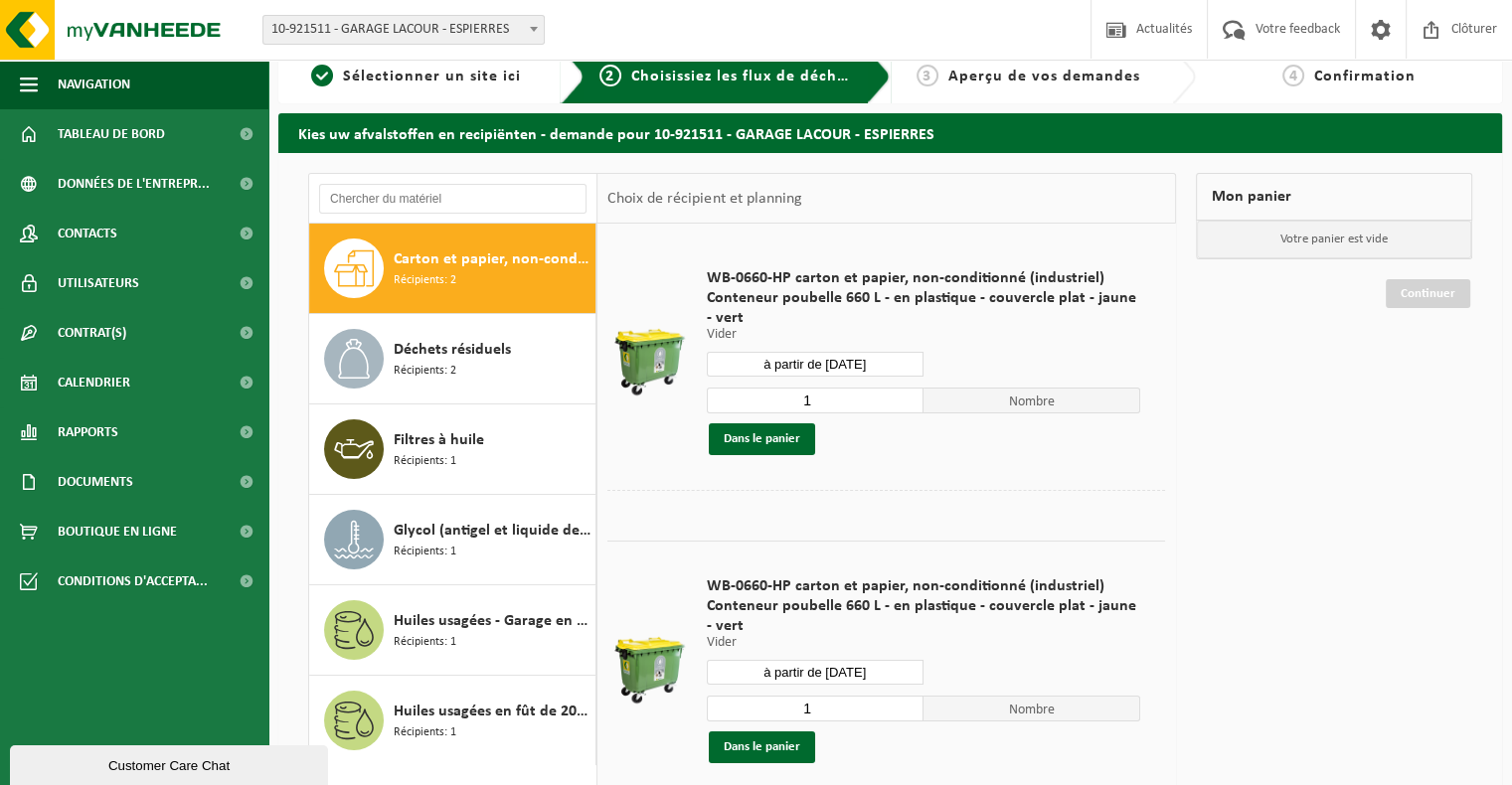
scroll to position [0, 0]
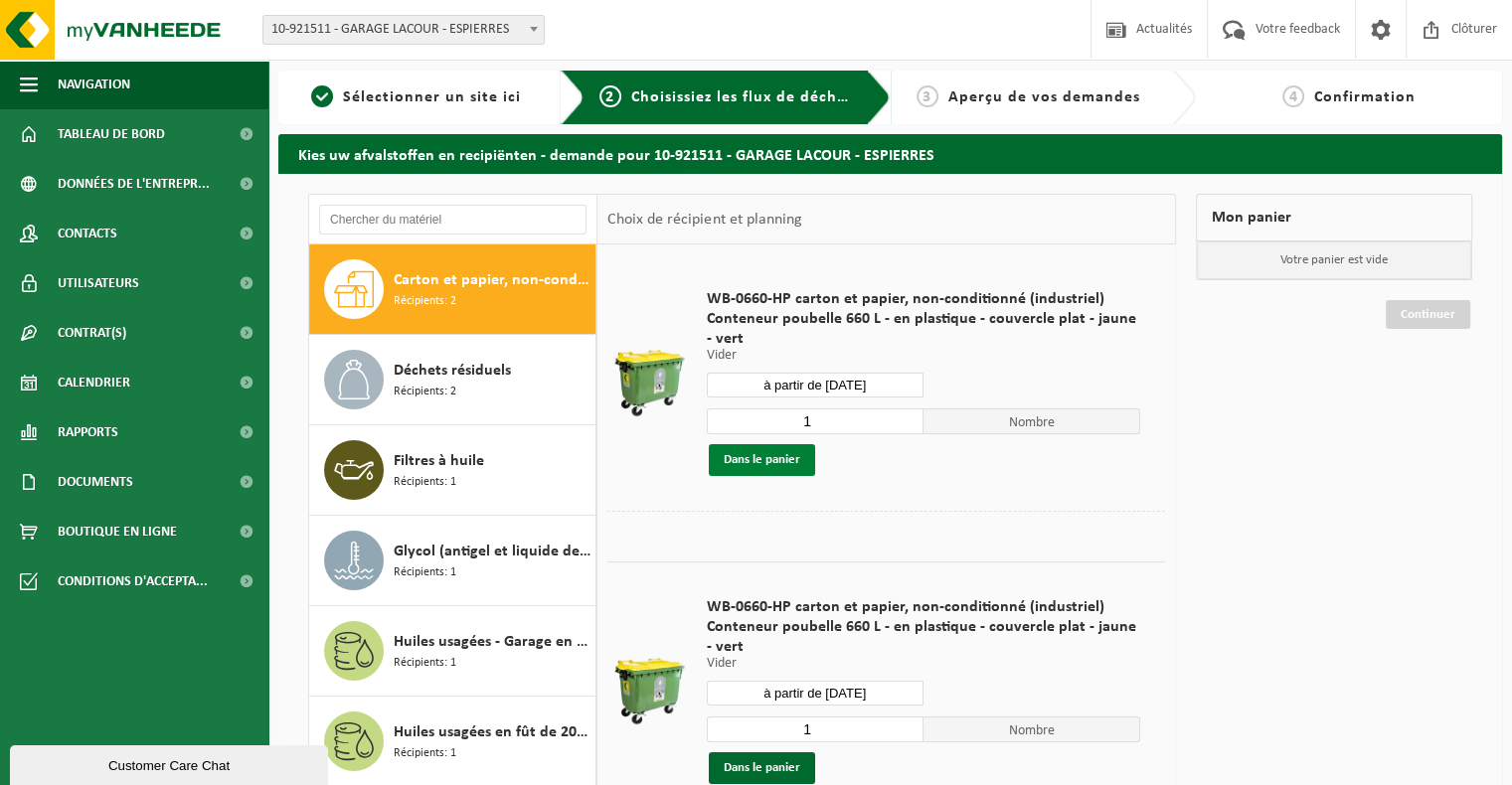
click at [722, 456] on button "Dans le panier" at bounding box center [761, 460] width 107 height 32
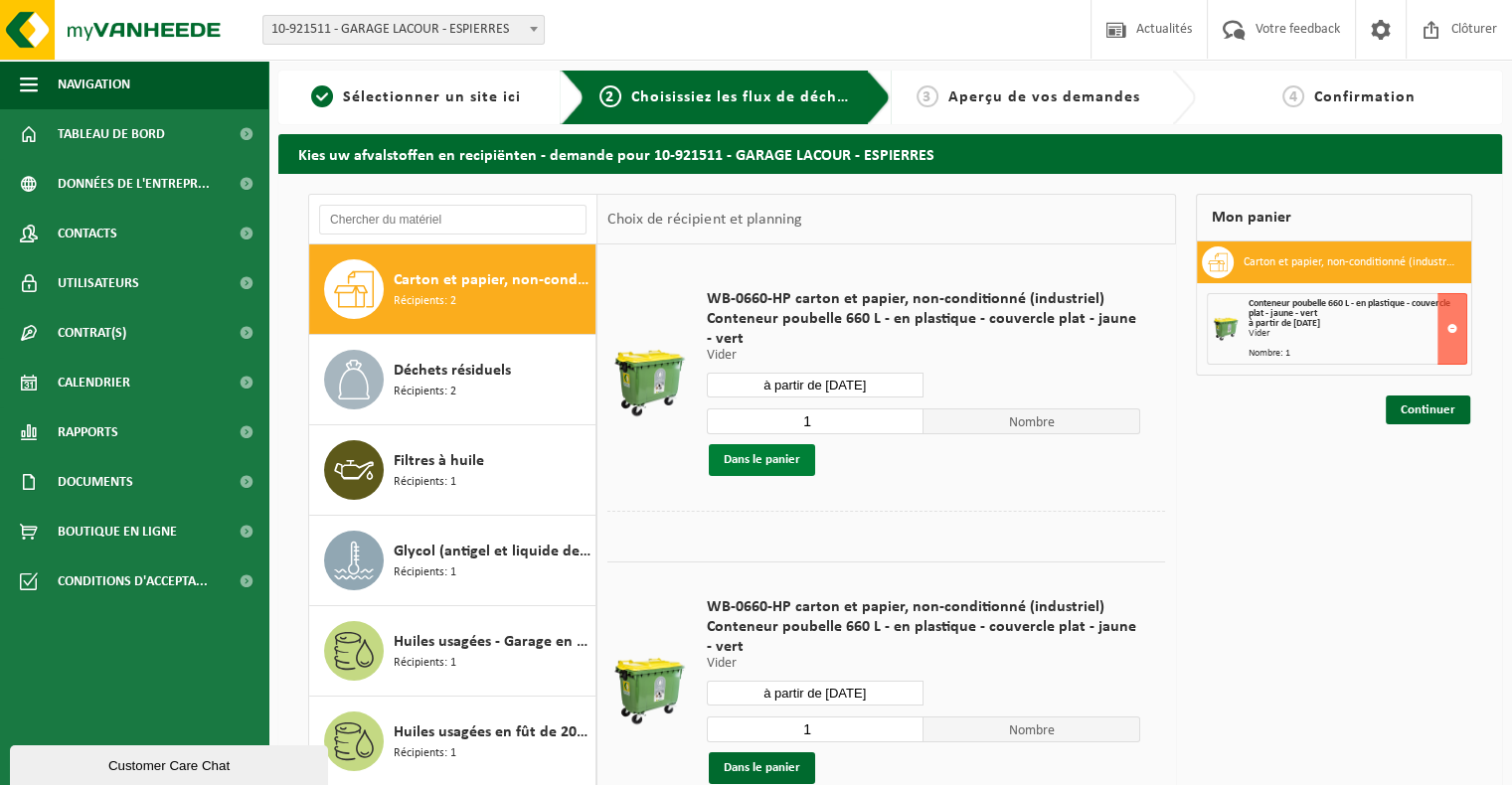
scroll to position [36, 0]
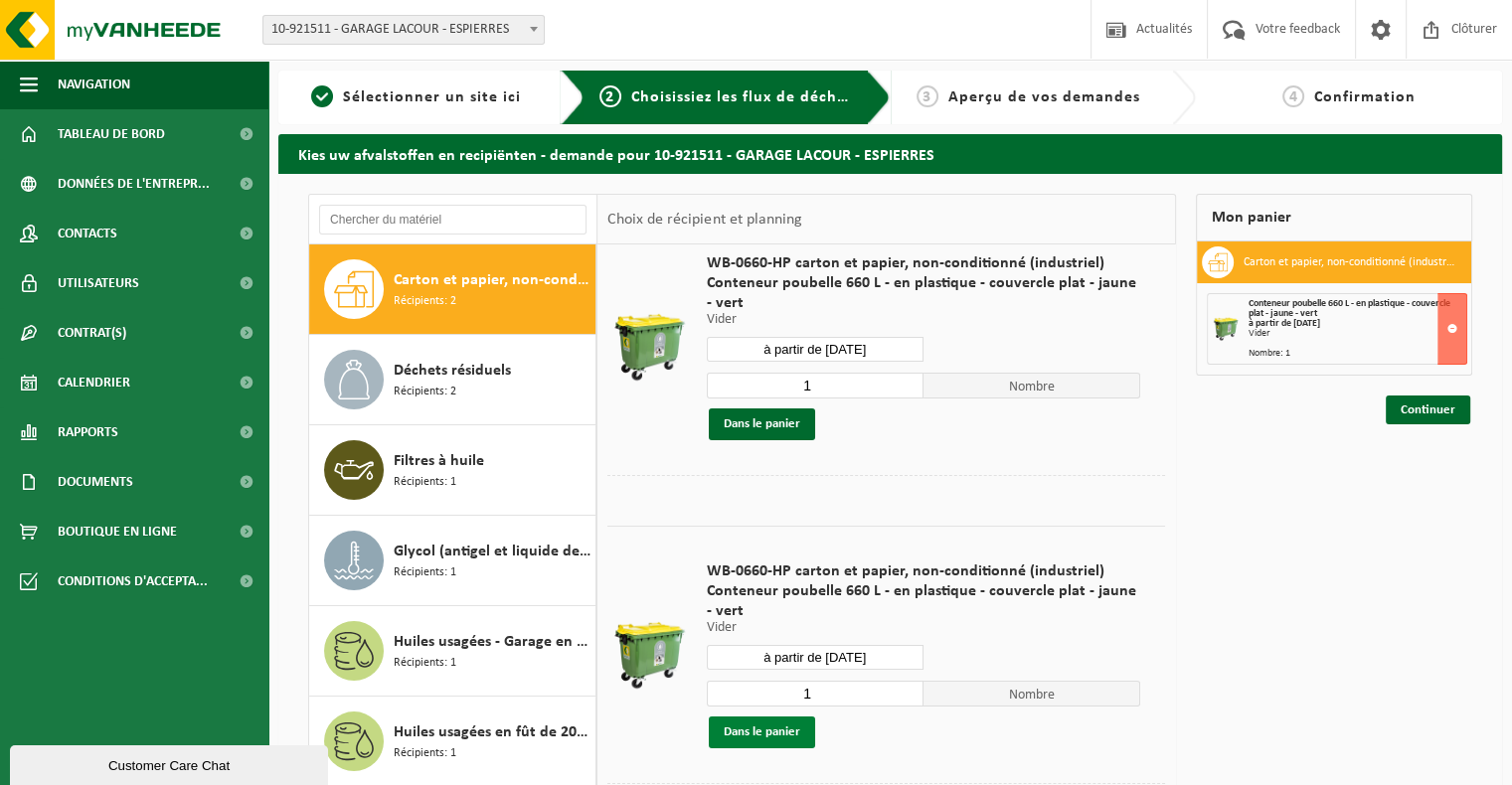
click at [779, 734] on button "Dans le panier" at bounding box center [761, 732] width 107 height 32
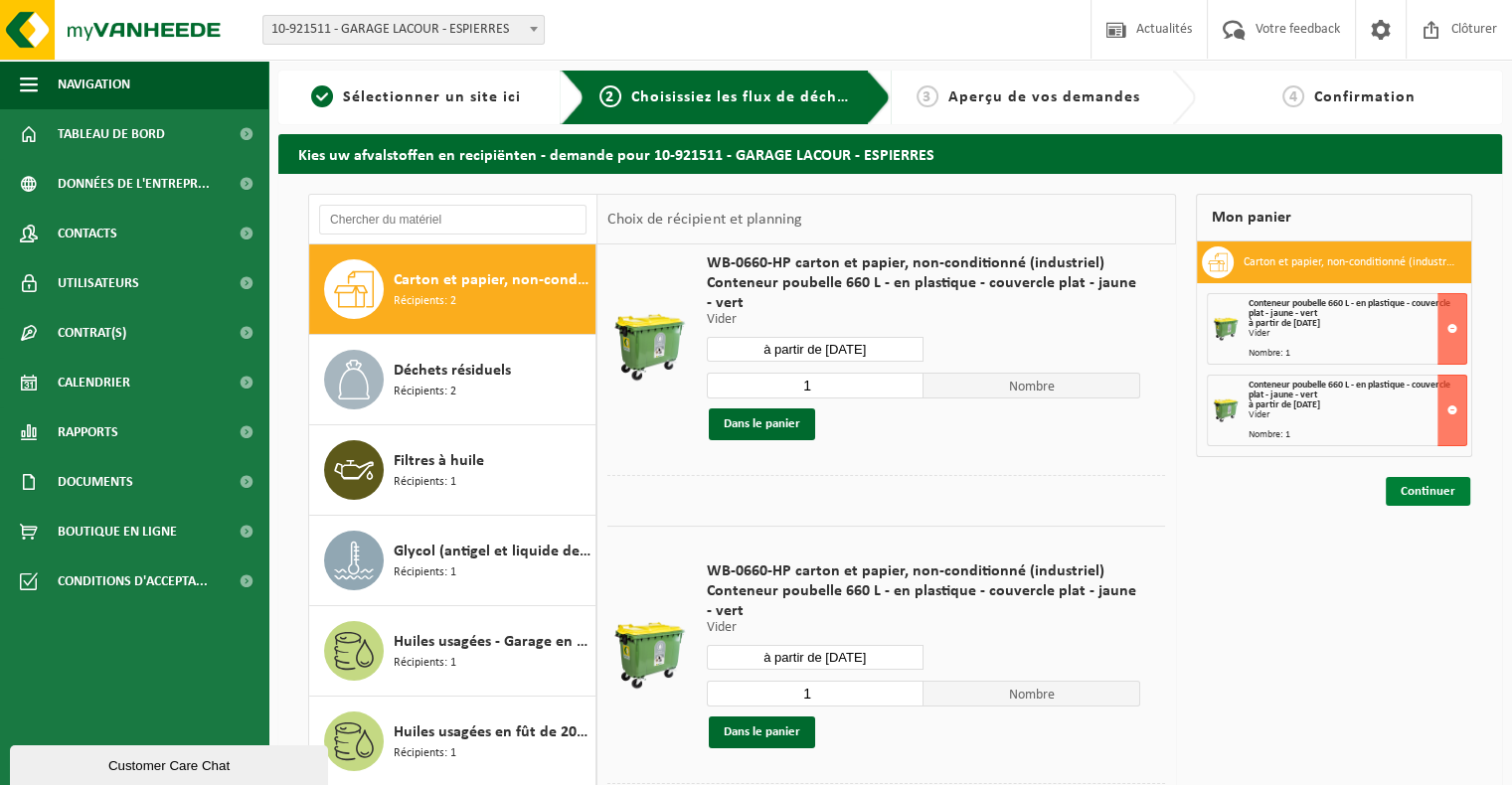
click at [1422, 496] on link "Continuer" at bounding box center [1427, 491] width 85 height 29
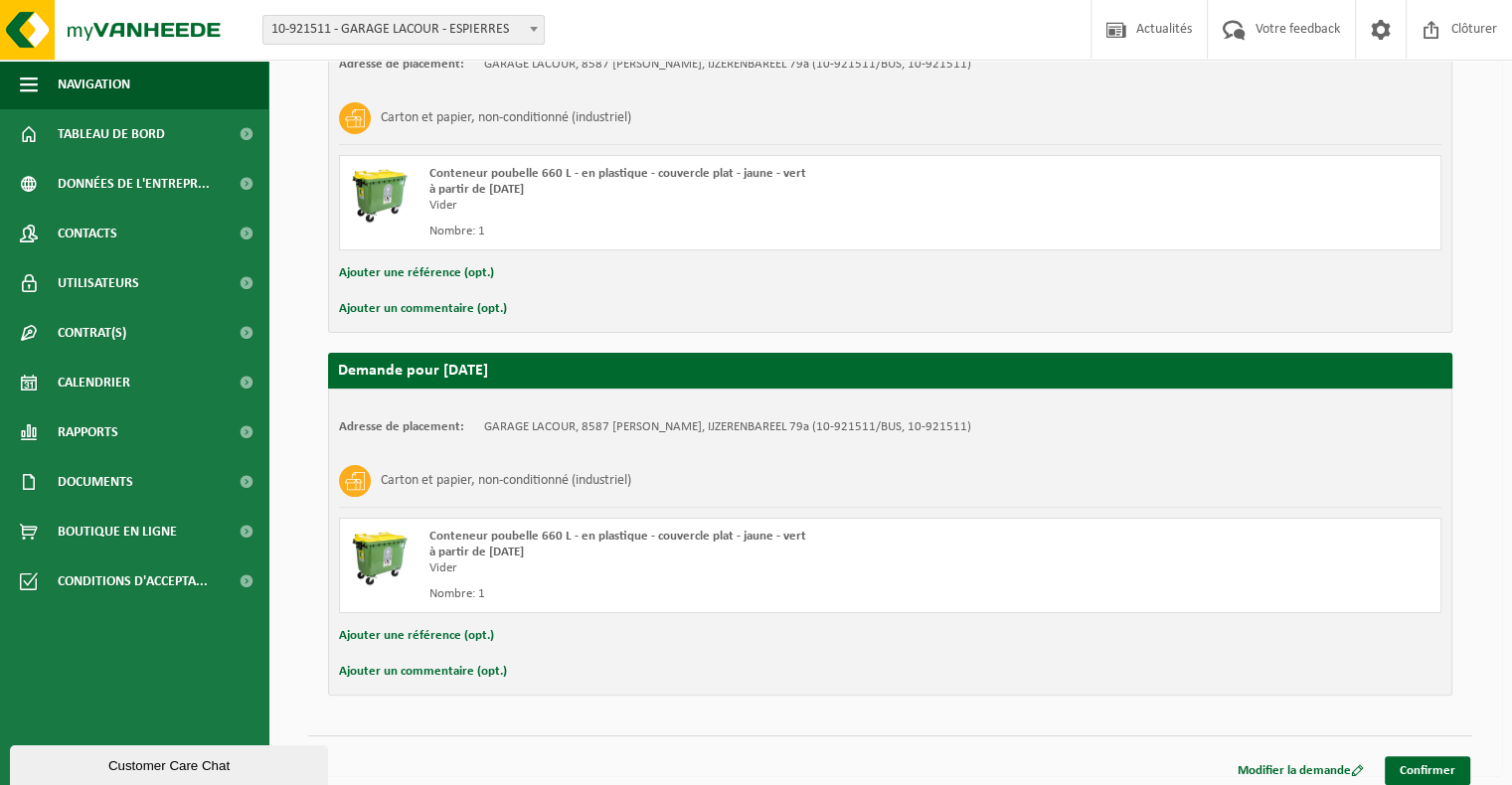
scroll to position [324, 0]
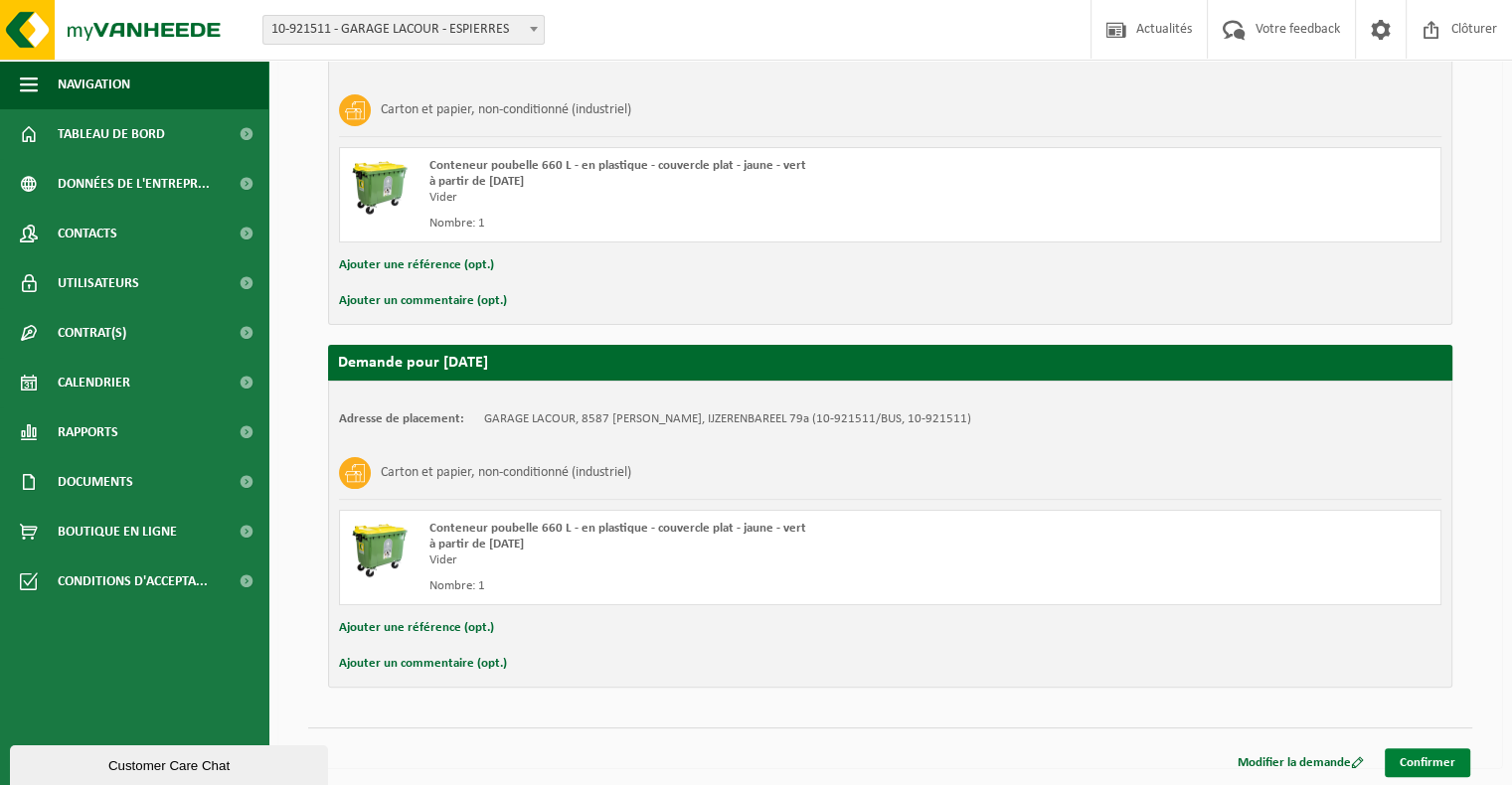
click at [1442, 761] on link "Confirmer" at bounding box center [1427, 762] width 86 height 29
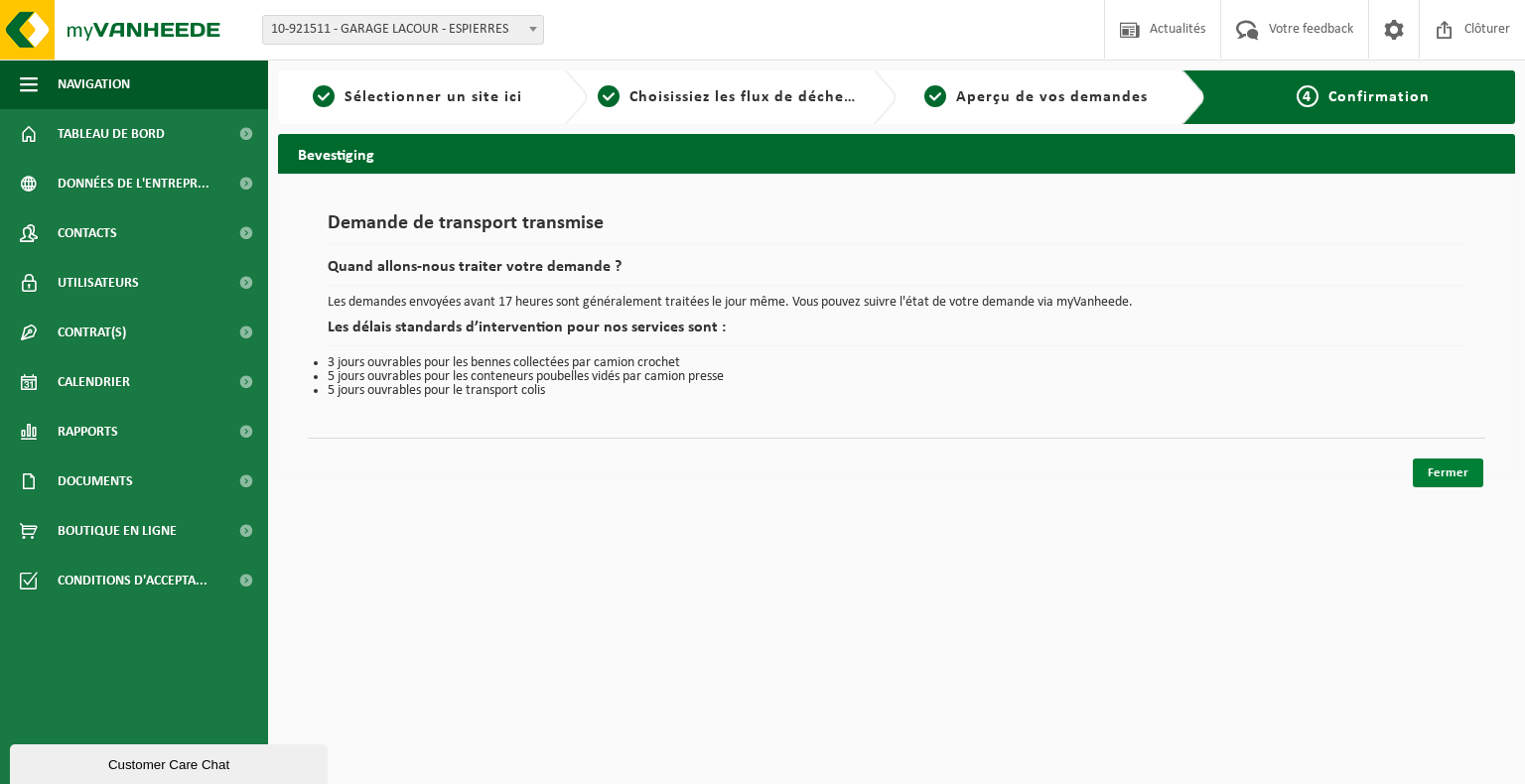
click at [1459, 478] on link "Fermer" at bounding box center [1447, 472] width 71 height 29
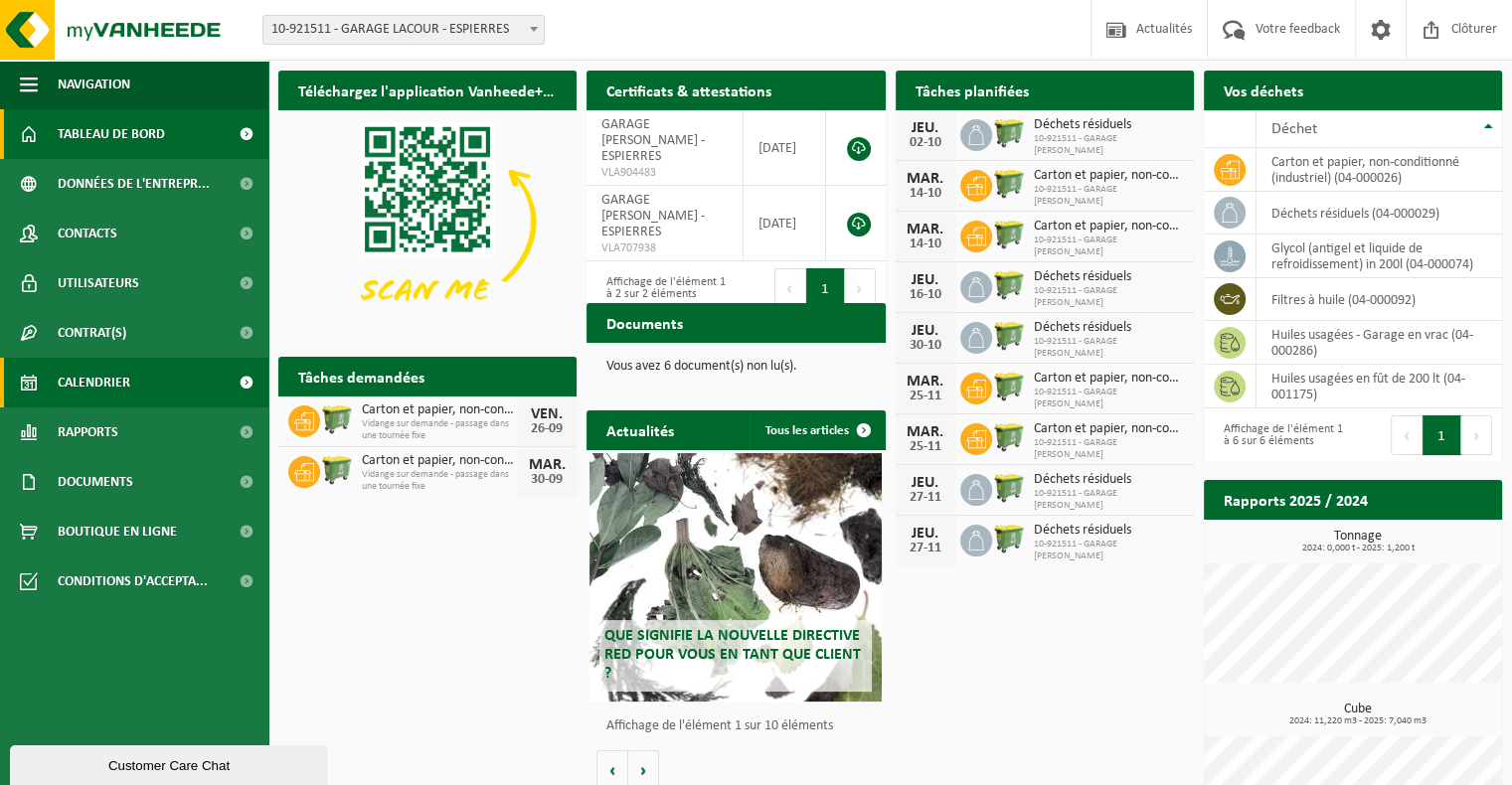
click at [187, 387] on link "Calendrier" at bounding box center [134, 383] width 269 height 50
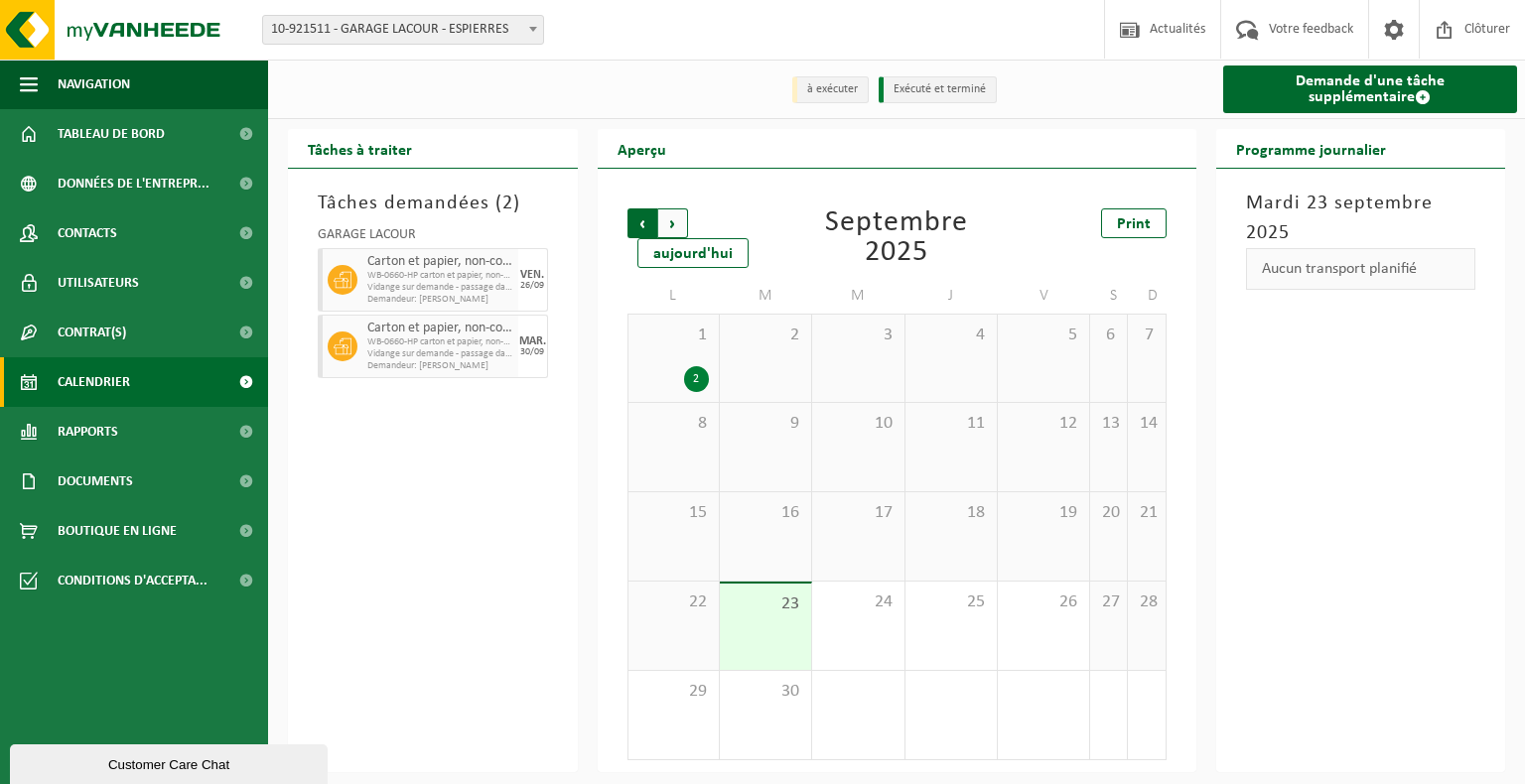
click at [678, 221] on span "Suivant" at bounding box center [673, 224] width 30 height 30
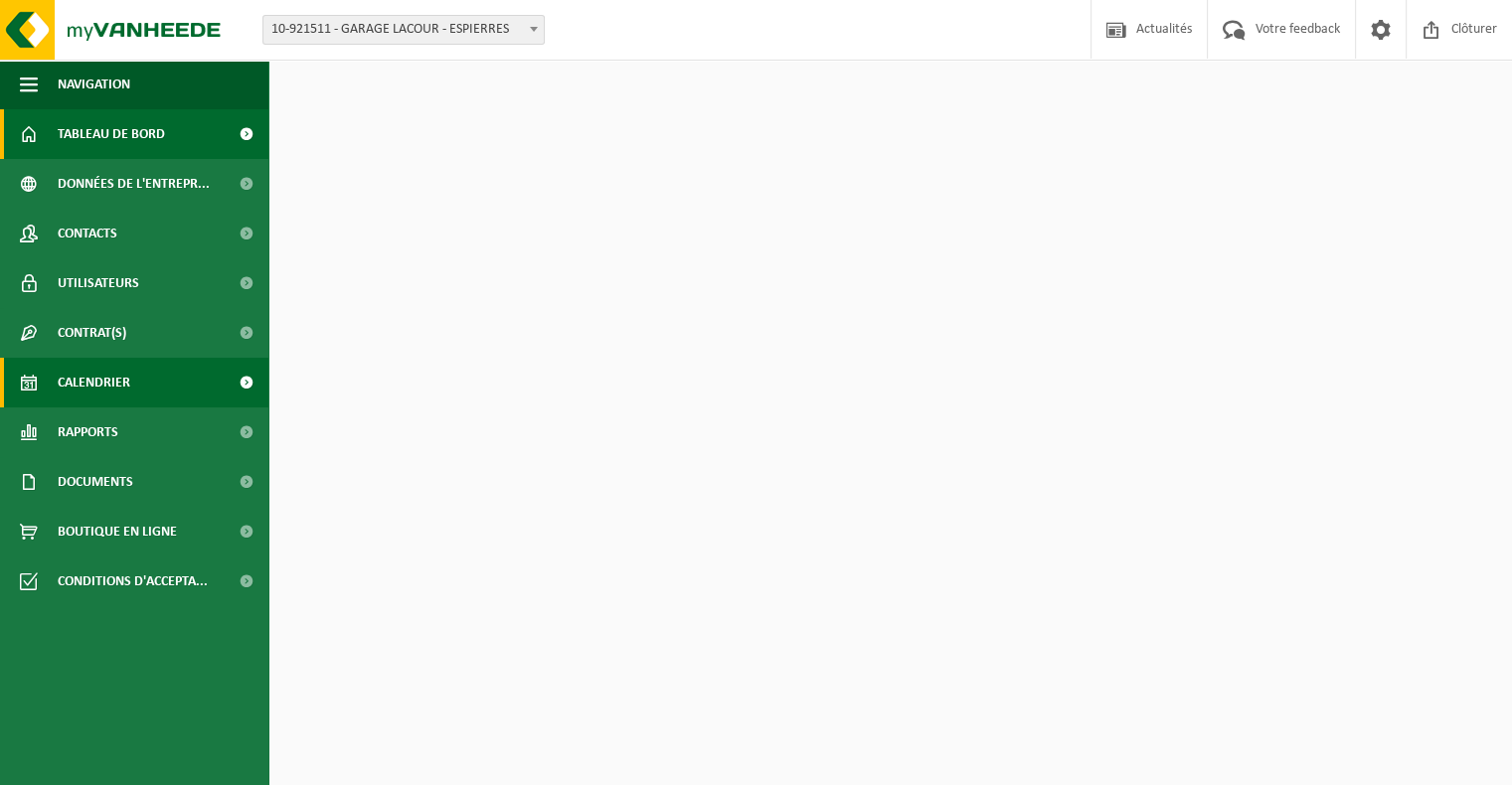
click at [123, 384] on span "Calendrier" at bounding box center [94, 383] width 73 height 50
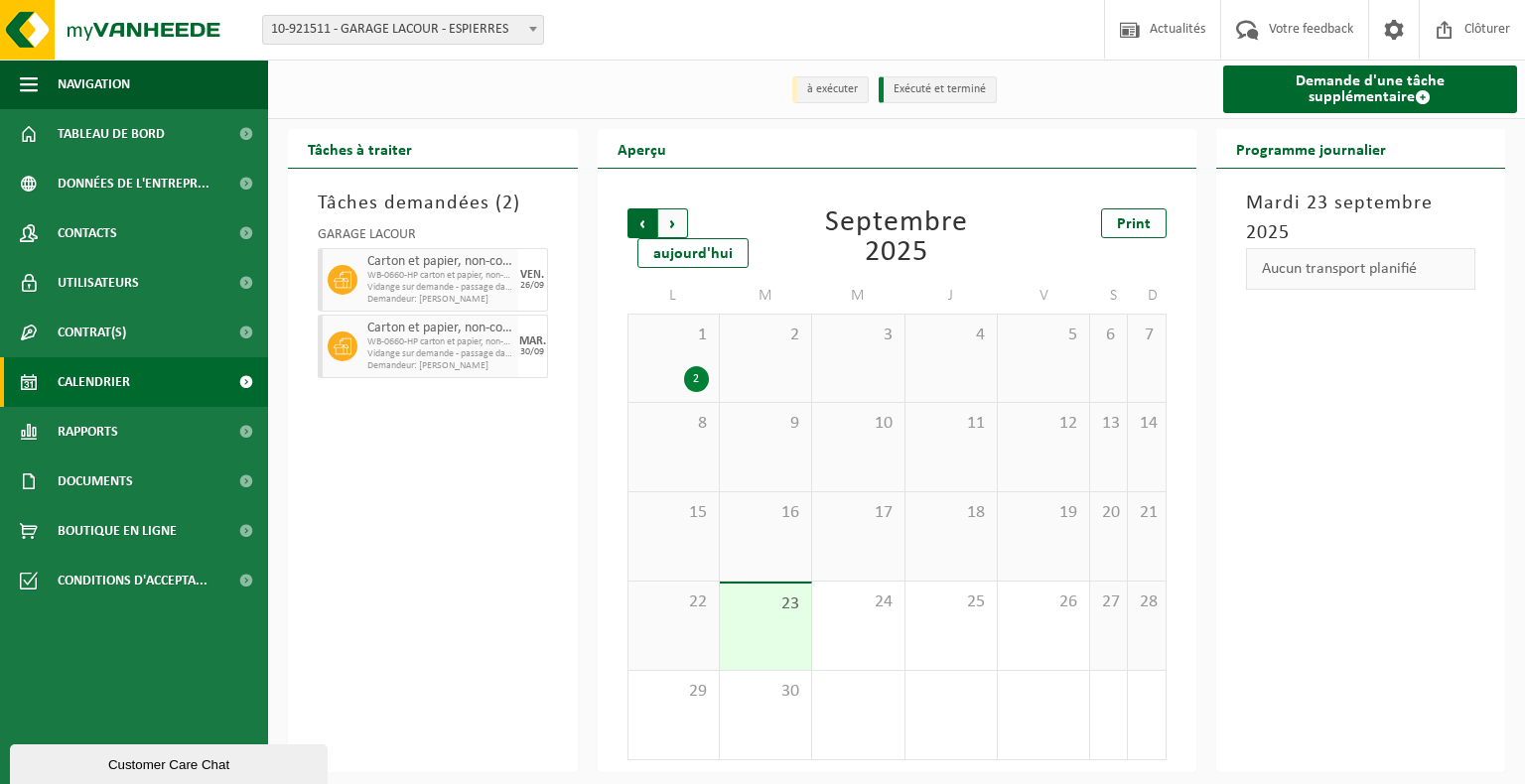
click at [675, 226] on span "Suivant" at bounding box center [673, 224] width 30 height 30
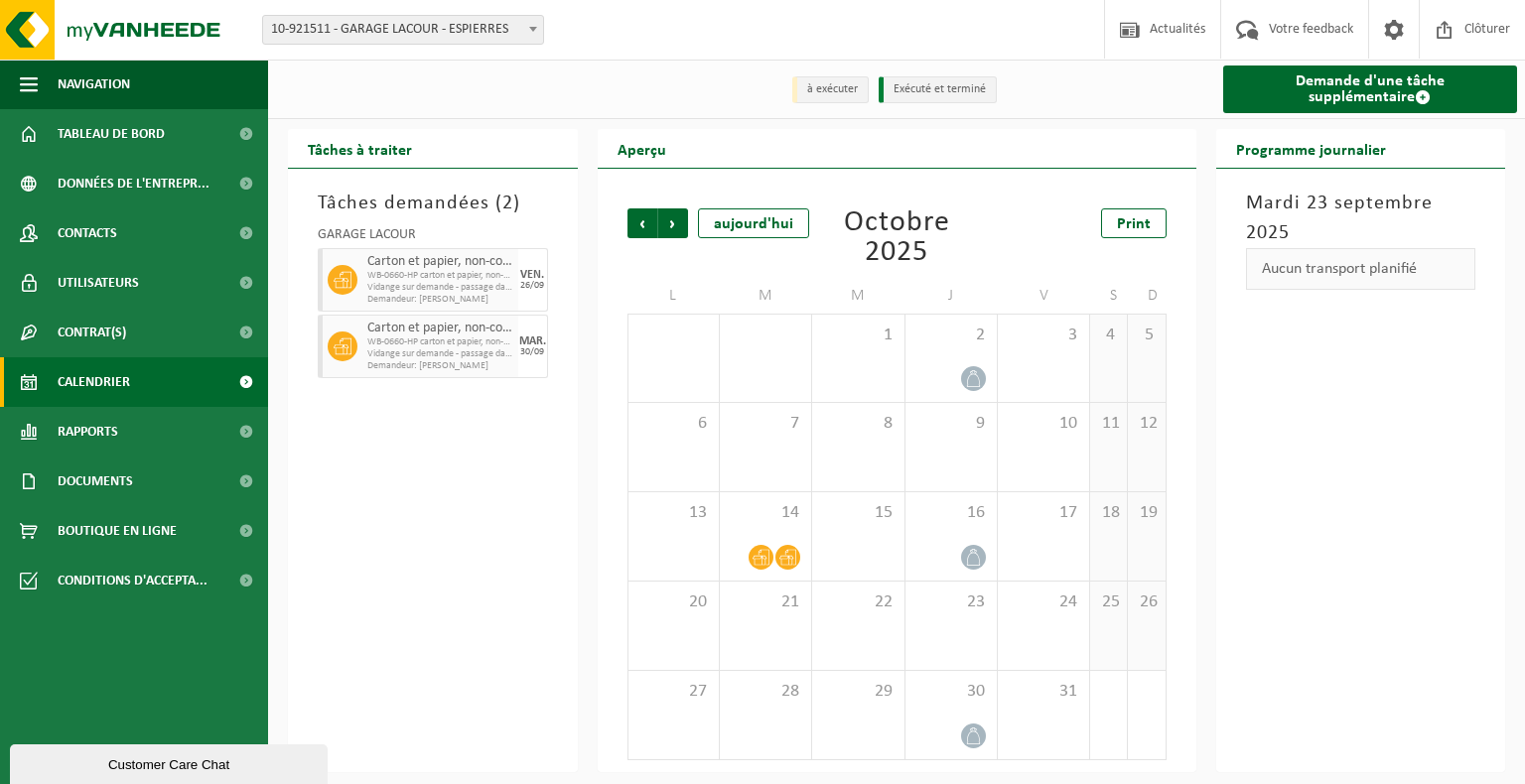
click at [1441, 385] on div "[DATE] Aucun transport planifié" at bounding box center [1361, 470] width 290 height 603
